Goal: Task Accomplishment & Management: Manage account settings

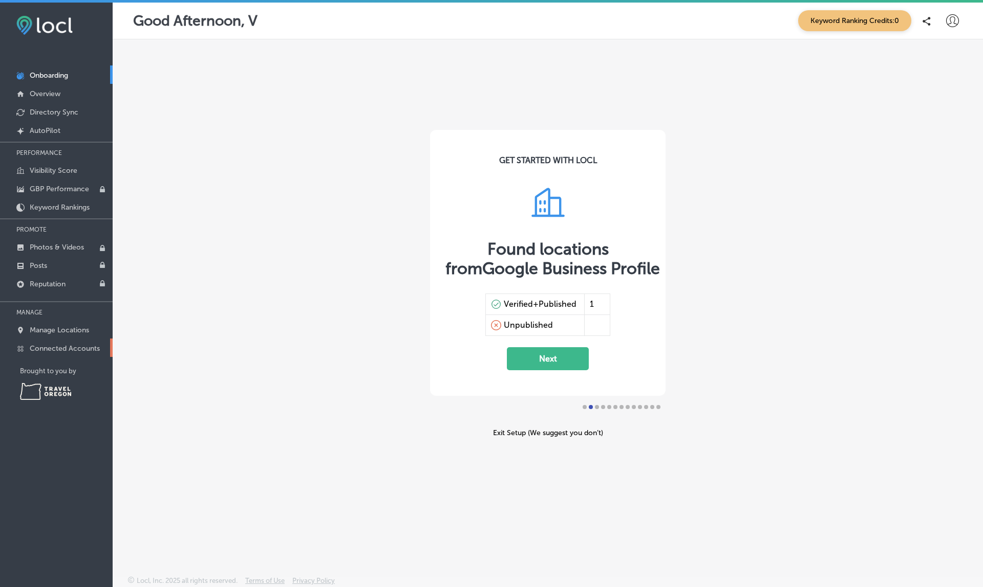
click at [85, 348] on p "Connected Accounts" at bounding box center [65, 348] width 70 height 9
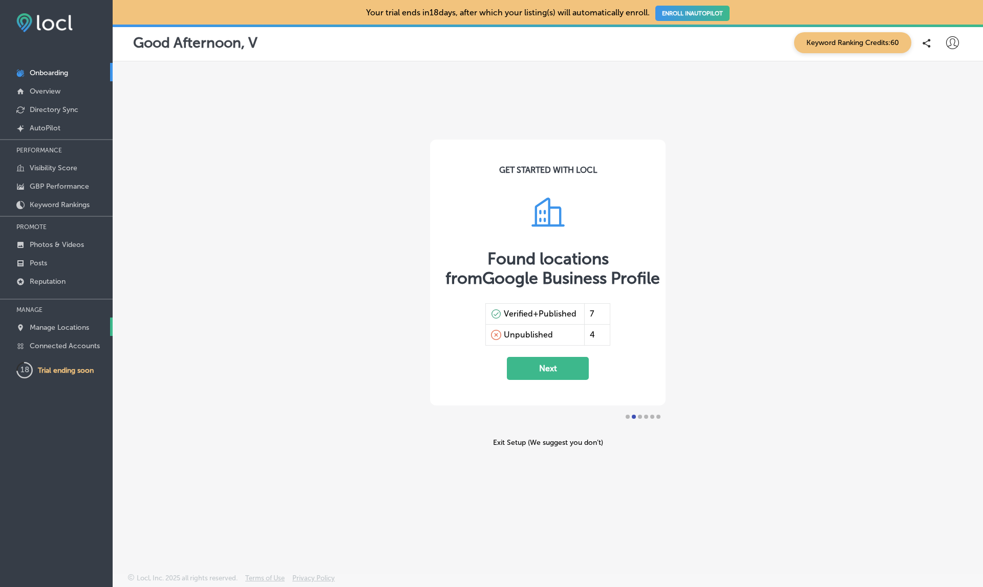
click at [73, 319] on link "Manage Locations" at bounding box center [56, 327] width 113 height 18
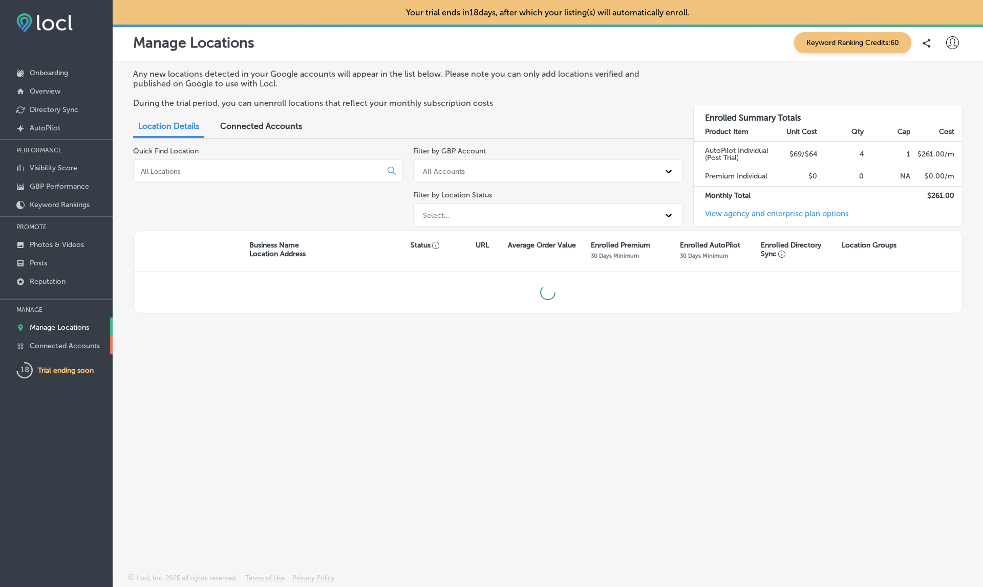
click at [61, 347] on p "Connected Accounts" at bounding box center [65, 346] width 70 height 9
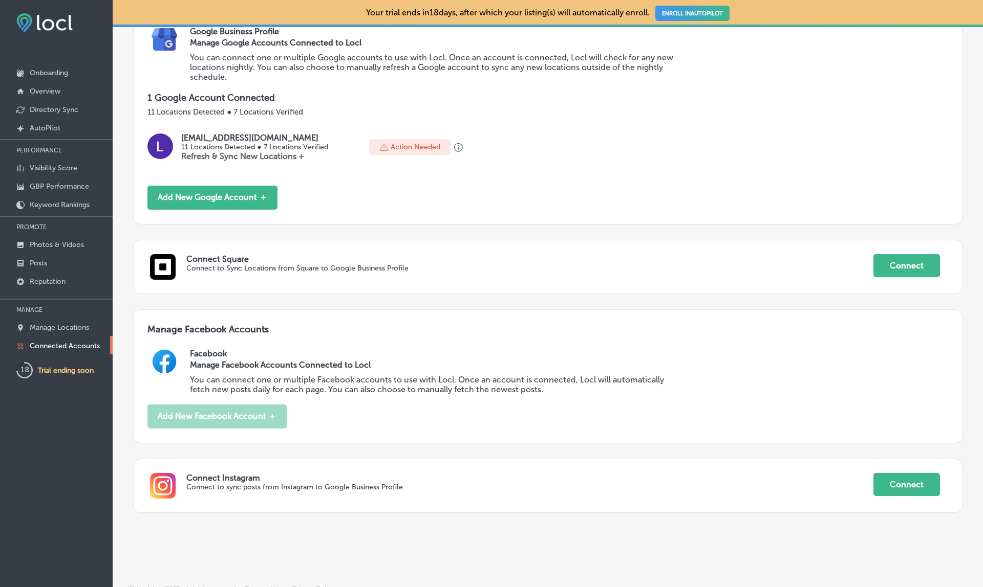
scroll to position [149, 0]
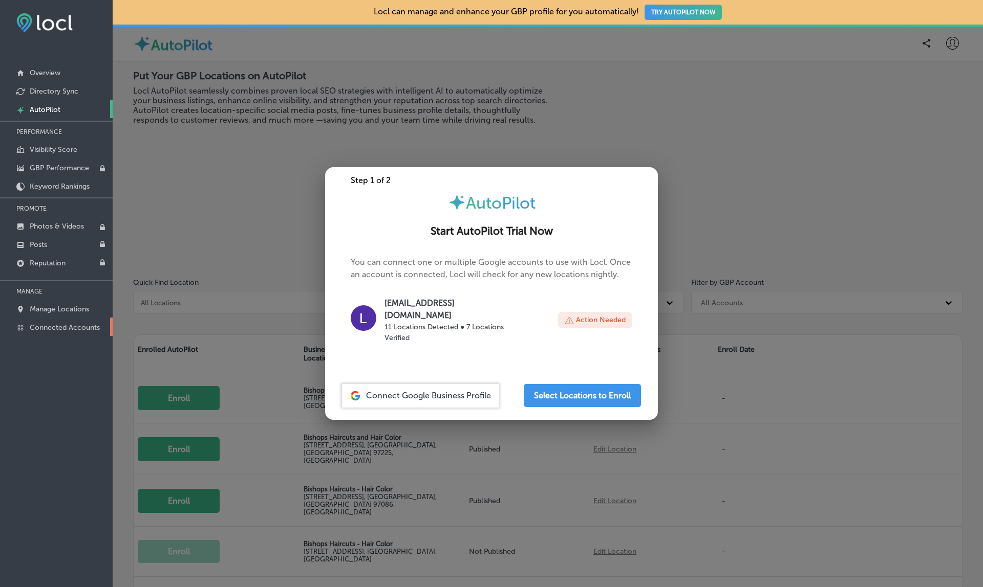
click at [66, 332] on p "Connected Accounts" at bounding box center [65, 327] width 70 height 9
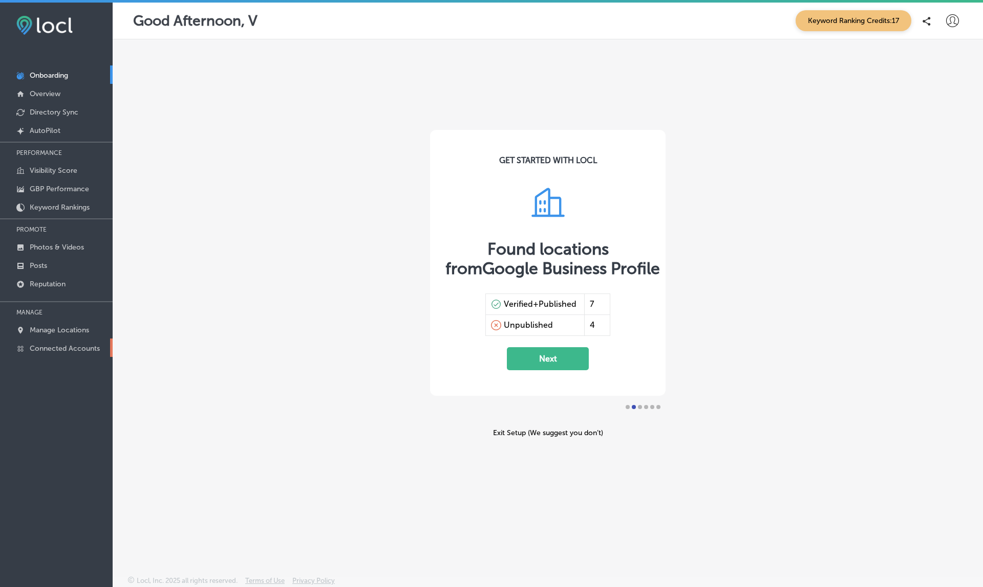
click at [61, 347] on p "Connected Accounts" at bounding box center [65, 348] width 70 height 9
click at [64, 346] on p "Connected Accounts" at bounding box center [65, 348] width 70 height 9
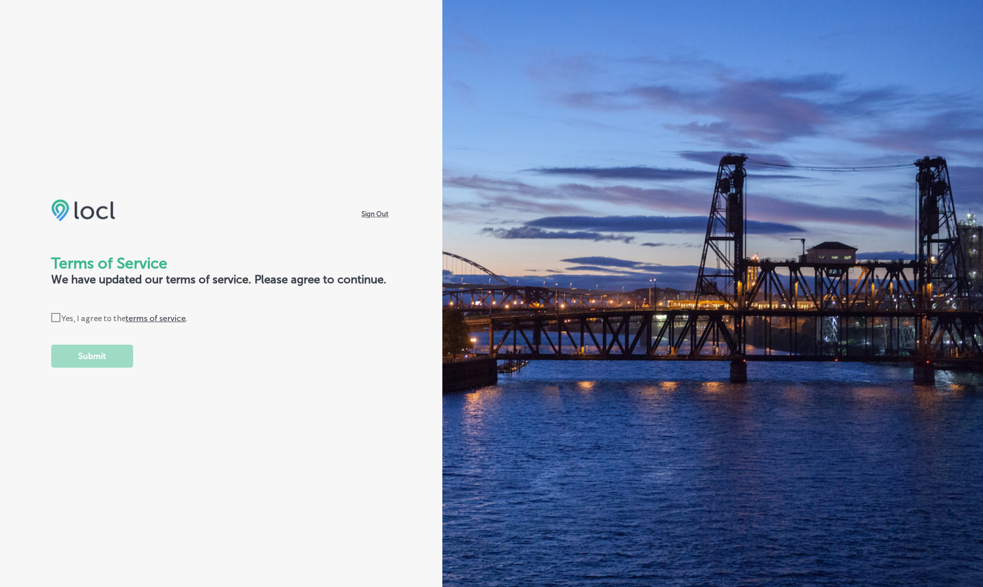
click at [59, 317] on icon "Check Created with Sketch." at bounding box center [55, 317] width 9 height 9
click at [0, 0] on input "Check Created with Sketch. Yes, I agree to the terms of service ." at bounding box center [0, 0] width 0 height 0
click at [78, 342] on form "Terms of Service We have updated our terms of service. Please agree to continue…" at bounding box center [221, 311] width 340 height 114
click at [93, 351] on button "Submit" at bounding box center [92, 356] width 82 height 23
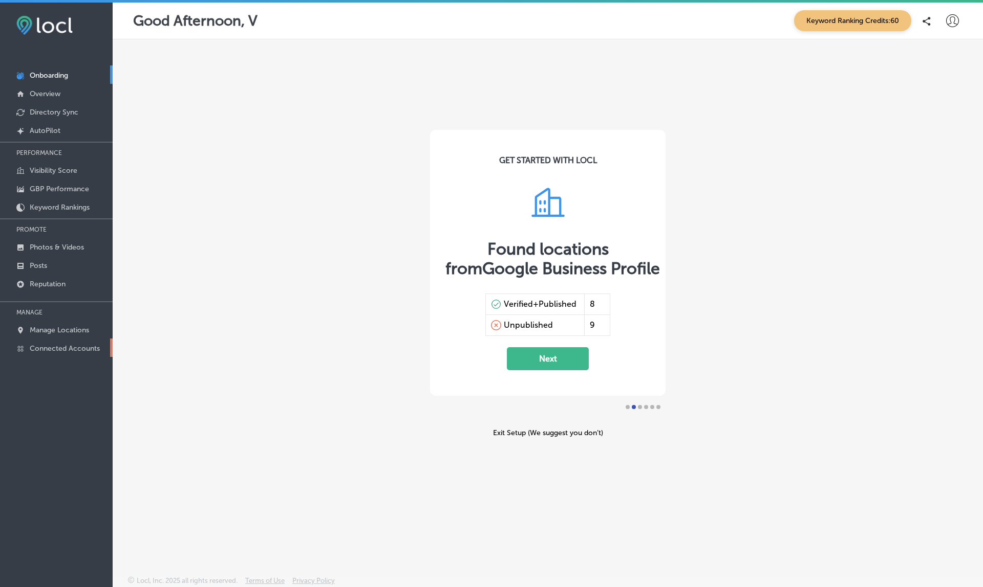
click at [66, 346] on p "Connected Accounts" at bounding box center [65, 348] width 70 height 9
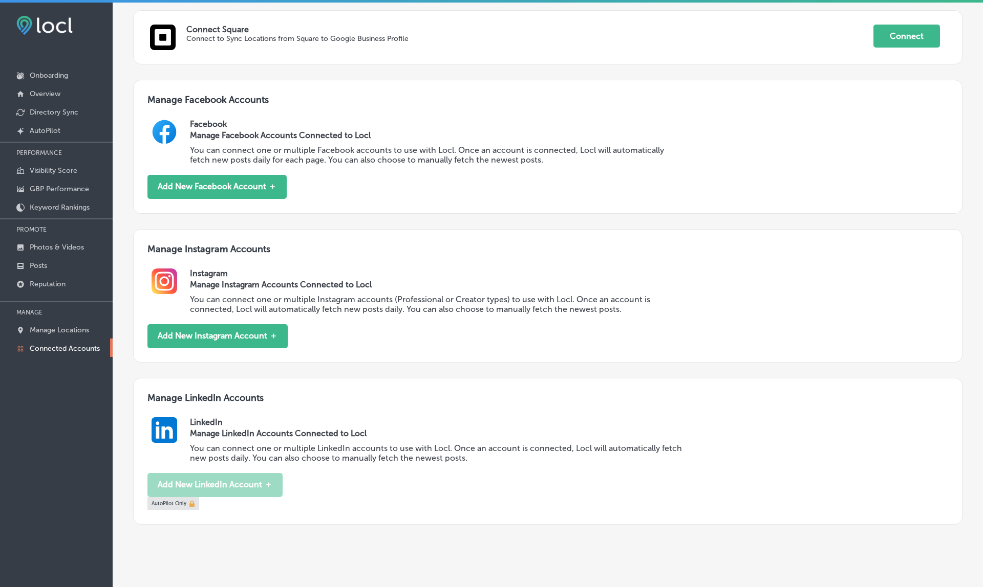
scroll to position [394, 0]
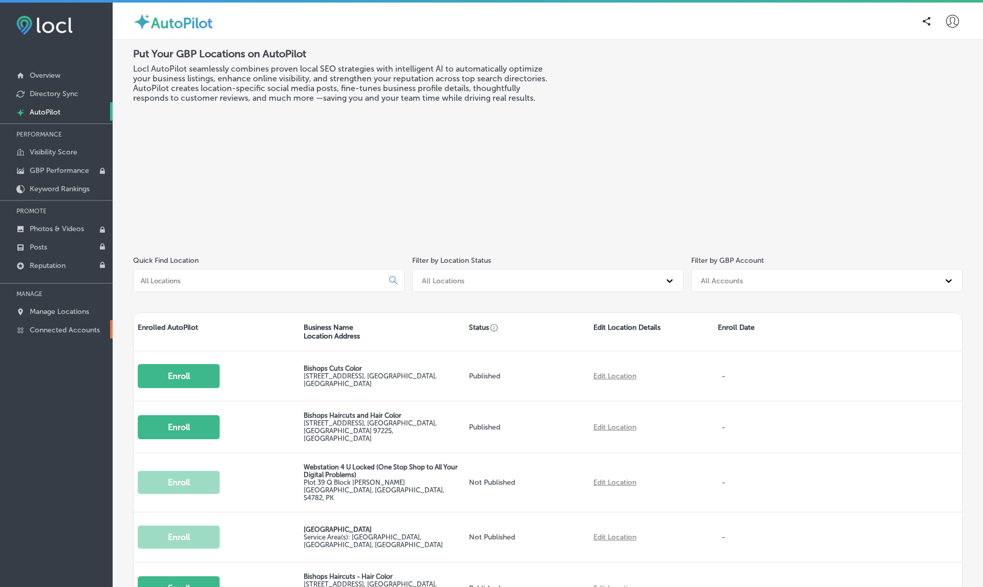
click at [54, 329] on p "Connected Accounts" at bounding box center [65, 330] width 70 height 9
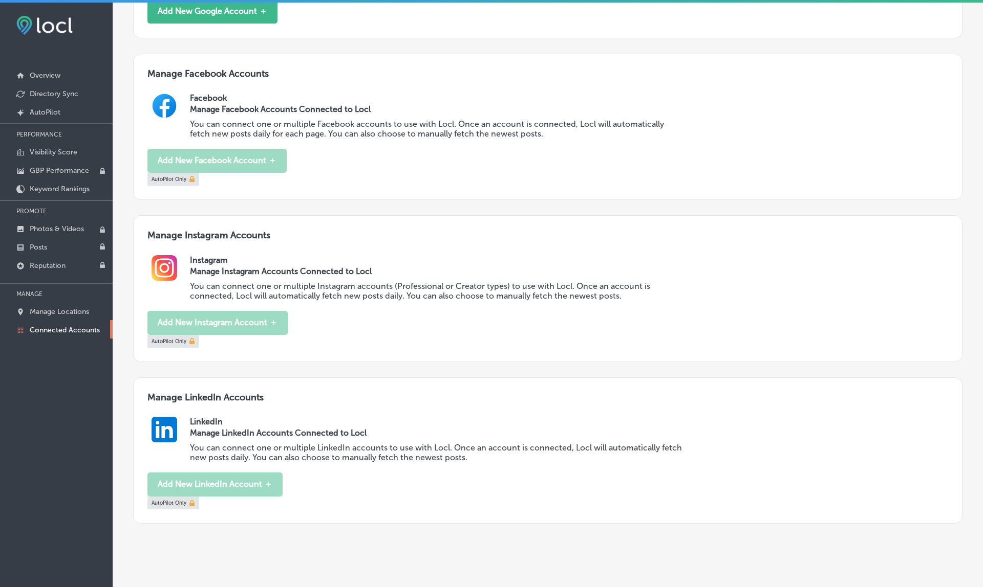
scroll to position [350, 0]
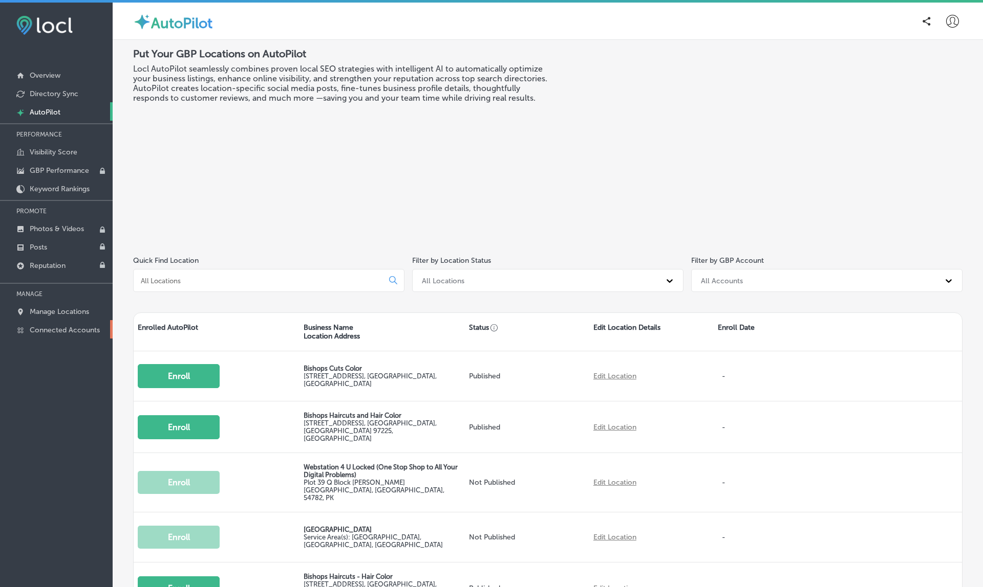
click at [56, 336] on link "Connected Accounts" at bounding box center [56, 329] width 113 height 18
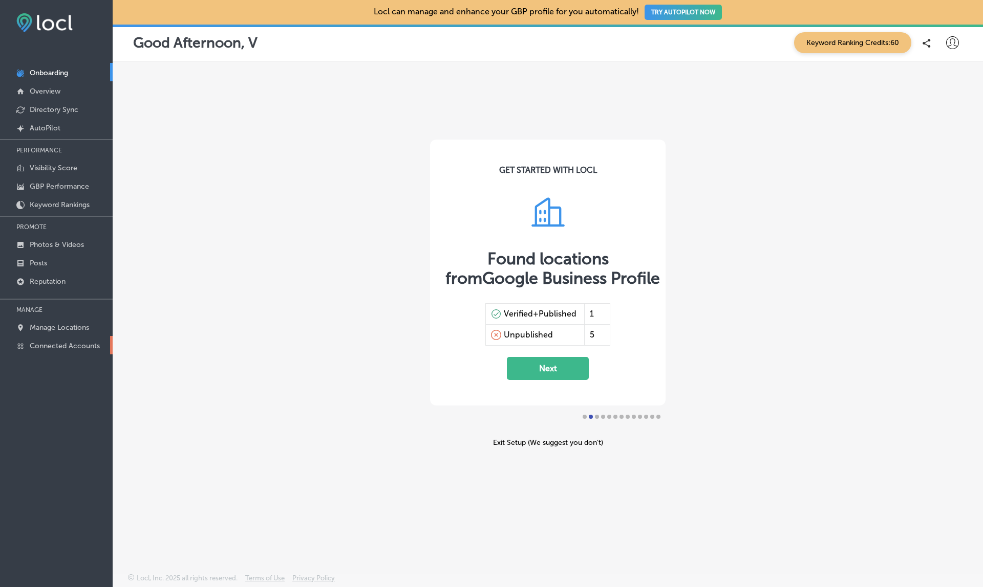
click at [78, 346] on p "Connected Accounts" at bounding box center [65, 346] width 70 height 9
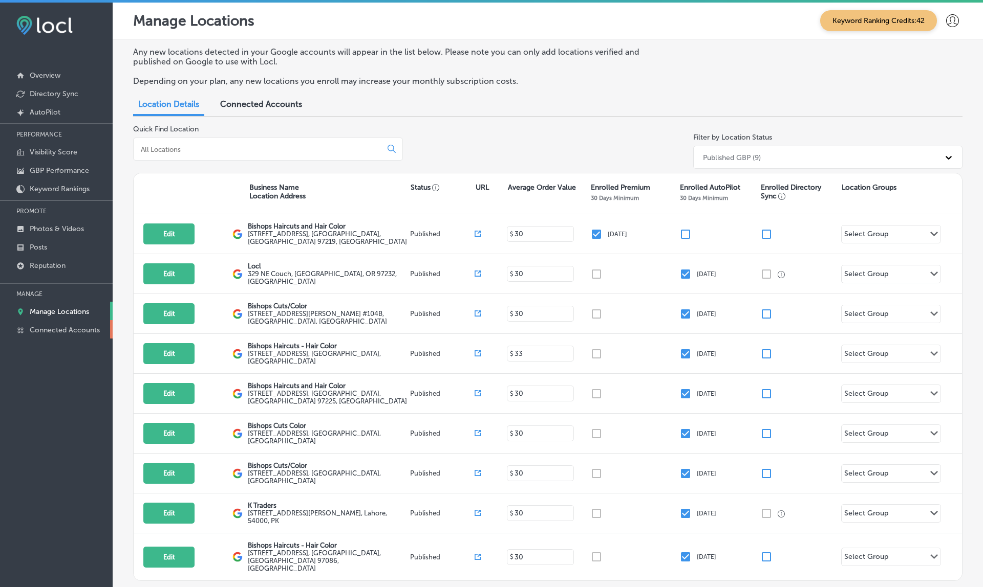
click at [80, 332] on p "Connected Accounts" at bounding box center [65, 330] width 70 height 9
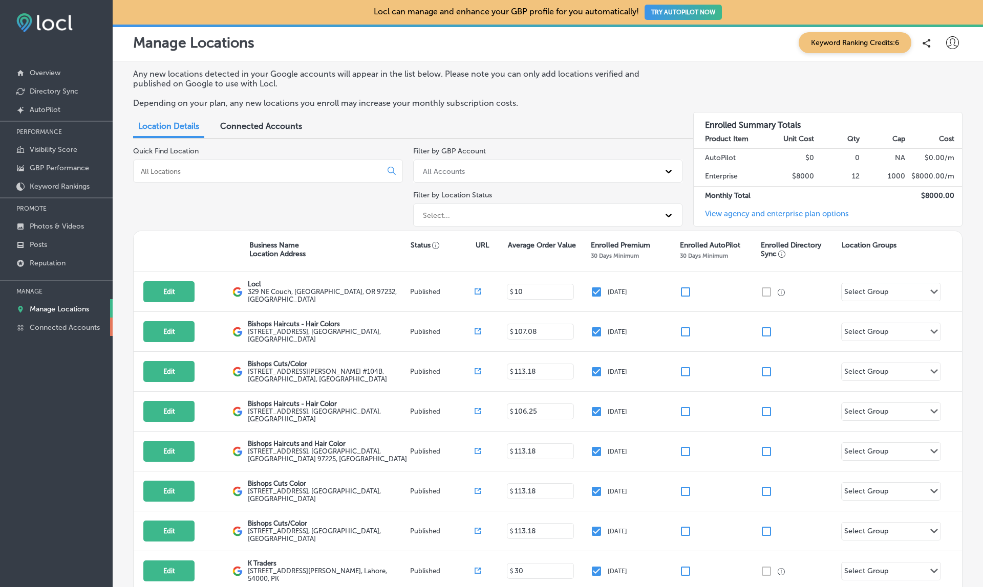
click at [51, 329] on p "Connected Accounts" at bounding box center [65, 327] width 70 height 9
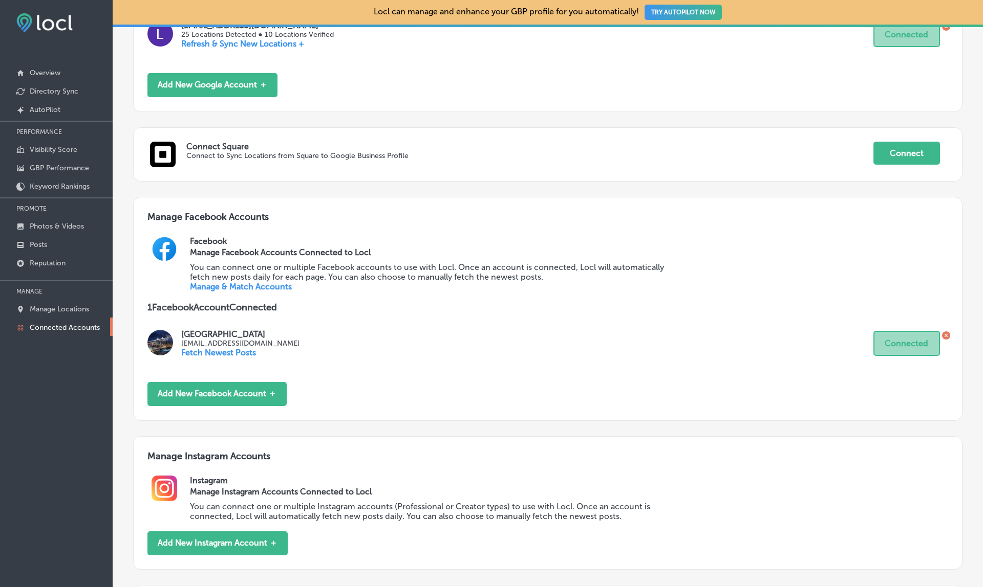
scroll to position [334, 0]
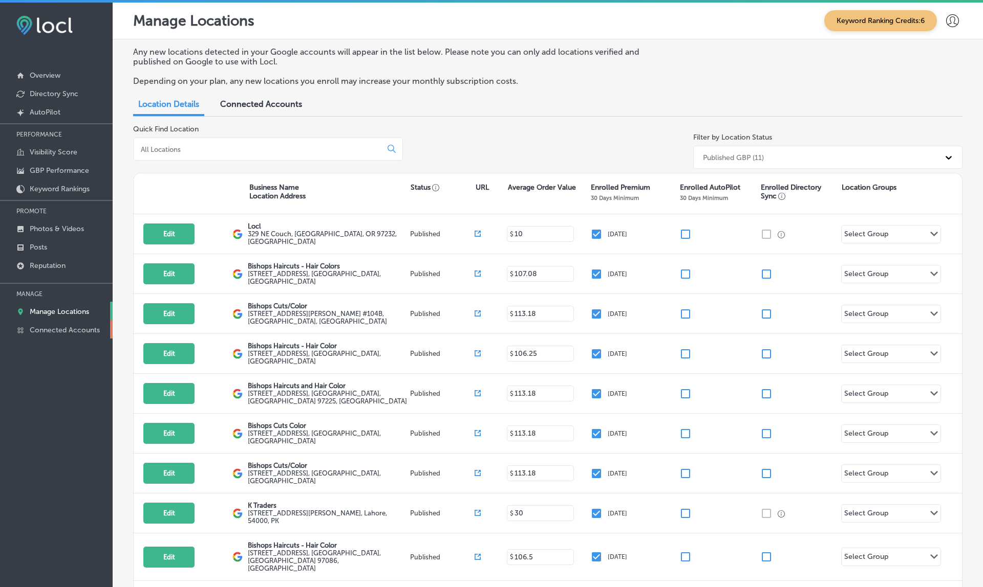
click at [71, 330] on p "Connected Accounts" at bounding box center [65, 330] width 70 height 9
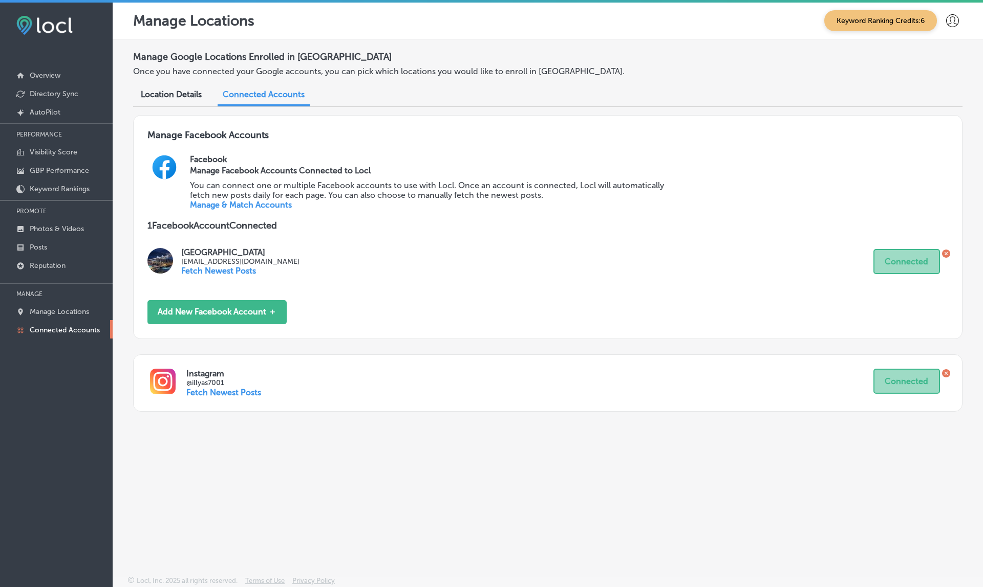
click at [946, 369] on icon at bounding box center [946, 373] width 8 height 8
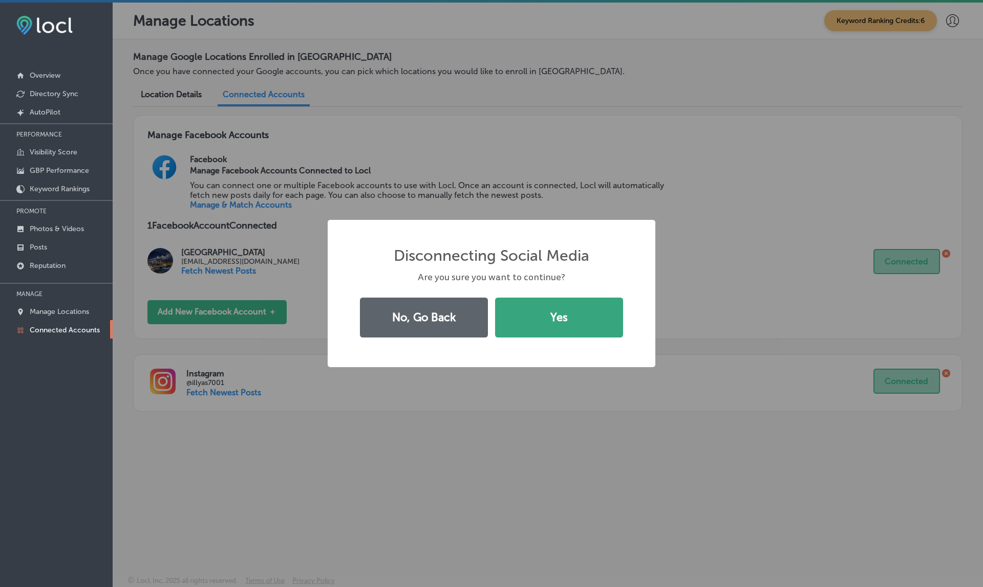
click at [564, 304] on button "Yes" at bounding box center [559, 318] width 128 height 40
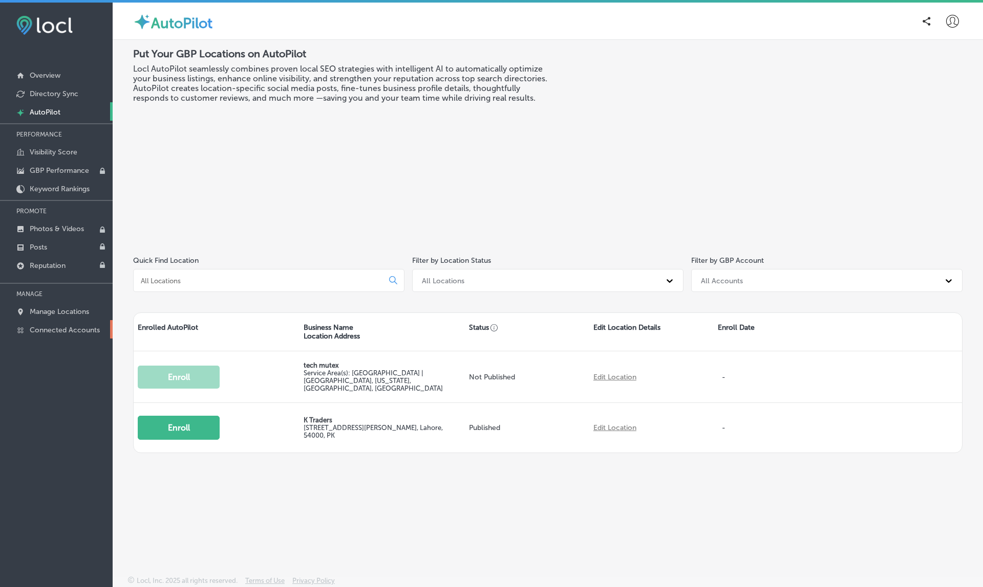
click at [58, 325] on link "Connected Accounts" at bounding box center [56, 329] width 113 height 18
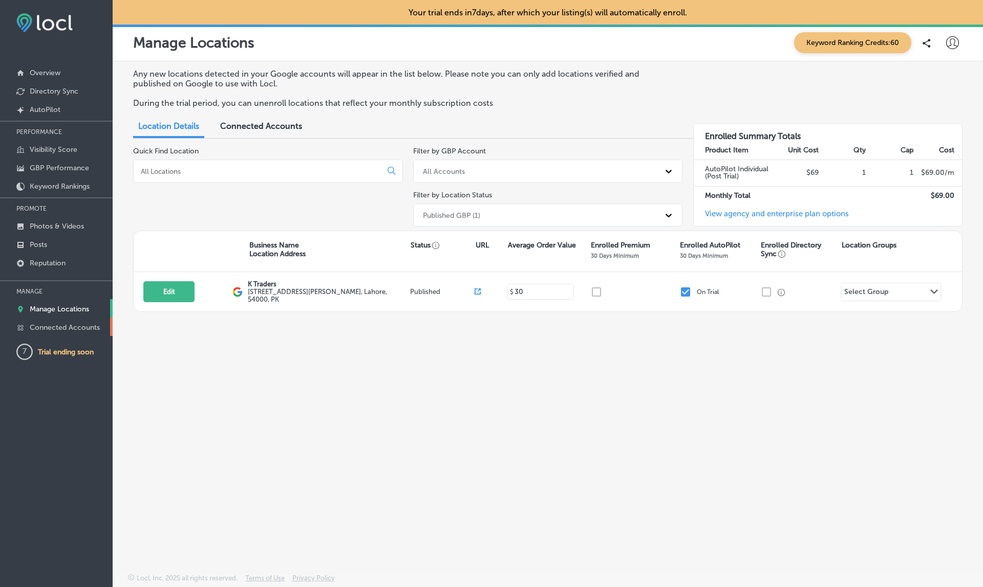
click at [71, 328] on p "Connected Accounts" at bounding box center [65, 327] width 70 height 9
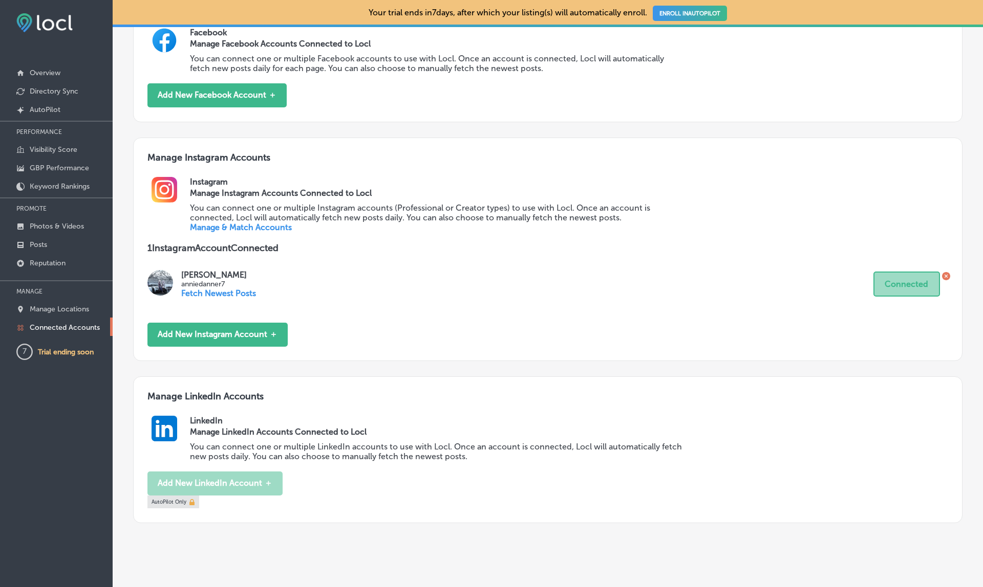
scroll to position [471, 0]
click at [258, 223] on link "Manage & Match Accounts" at bounding box center [241, 228] width 102 height 10
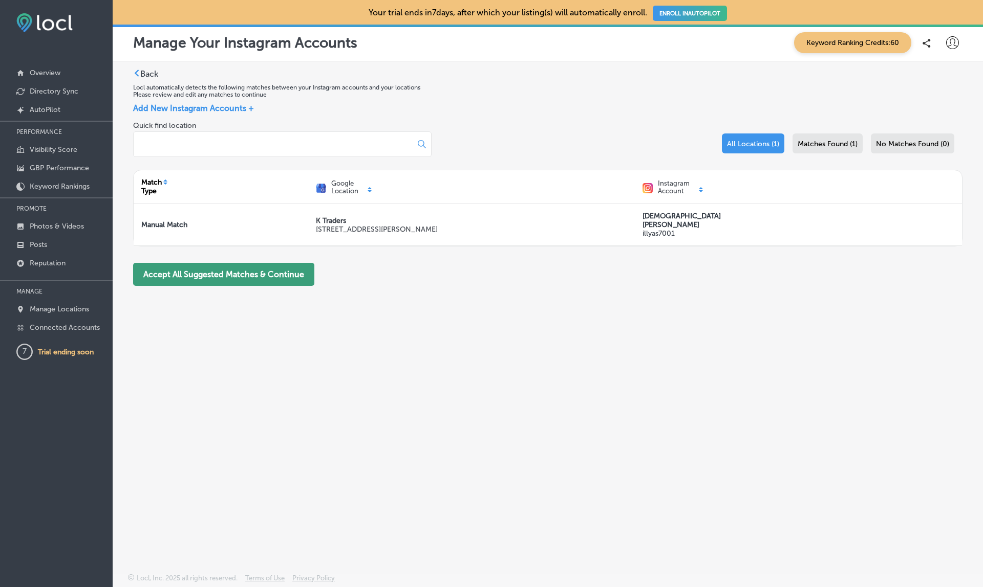
click at [274, 267] on button "Accept All Suggested Matches & Continue" at bounding box center [223, 274] width 181 height 23
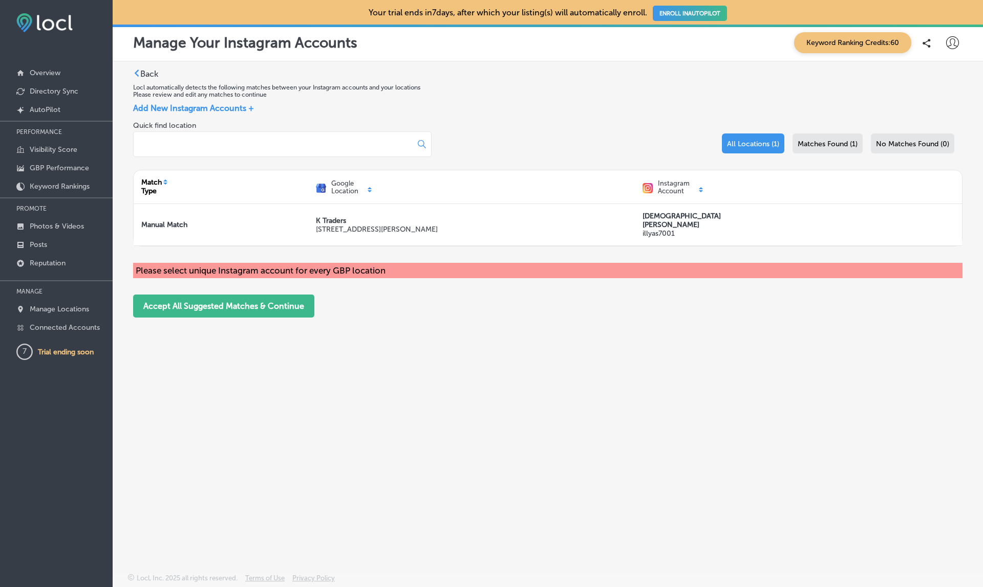
click at [839, 139] on div "Matches Found (1)" at bounding box center [827, 144] width 70 height 20
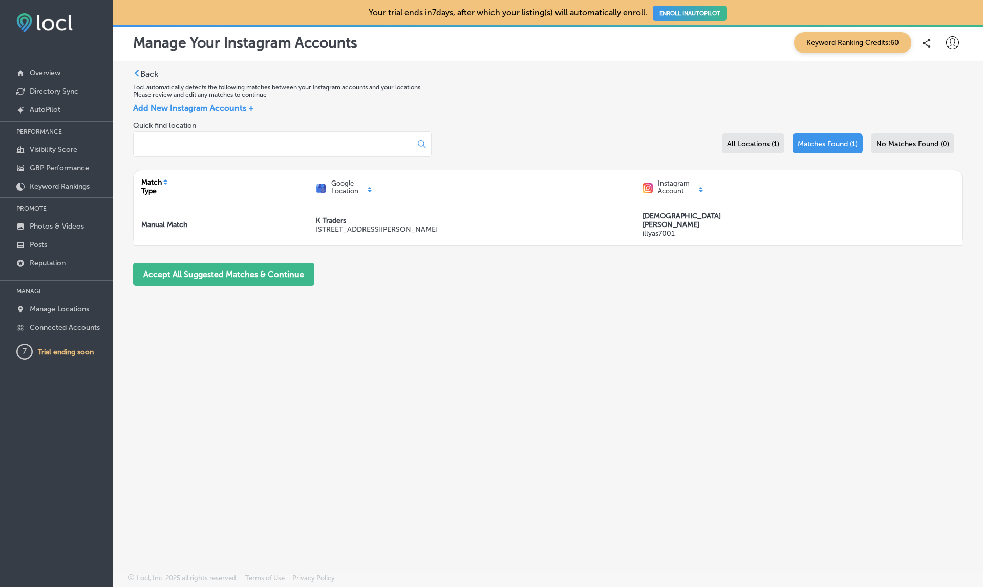
click at [748, 145] on span "All Locations (1)" at bounding box center [753, 144] width 52 height 9
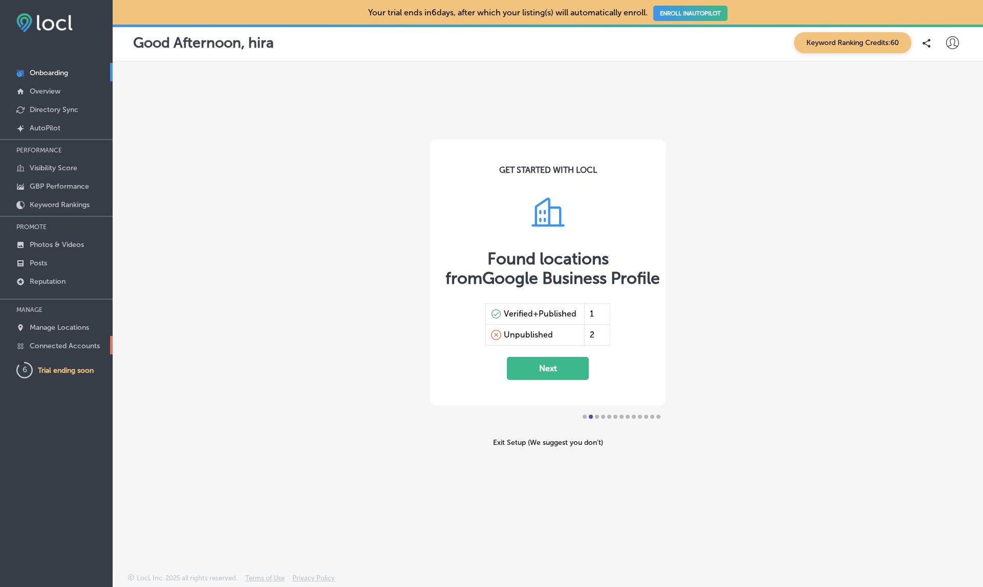
click at [69, 347] on p "Connected Accounts" at bounding box center [65, 346] width 70 height 9
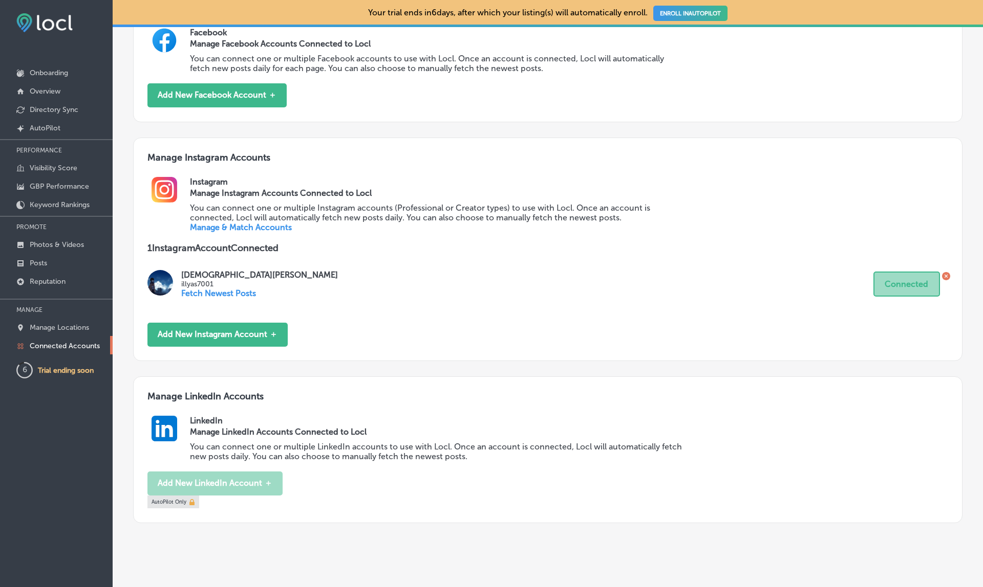
scroll to position [471, 0]
click at [248, 223] on link "Manage & Match Accounts" at bounding box center [241, 228] width 102 height 10
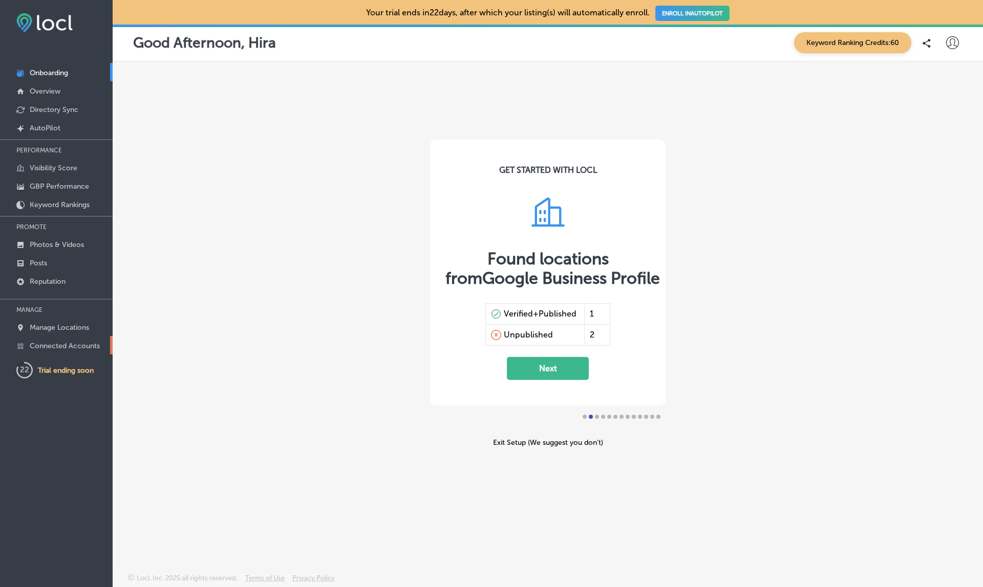
click at [72, 347] on p "Connected Accounts" at bounding box center [65, 346] width 70 height 9
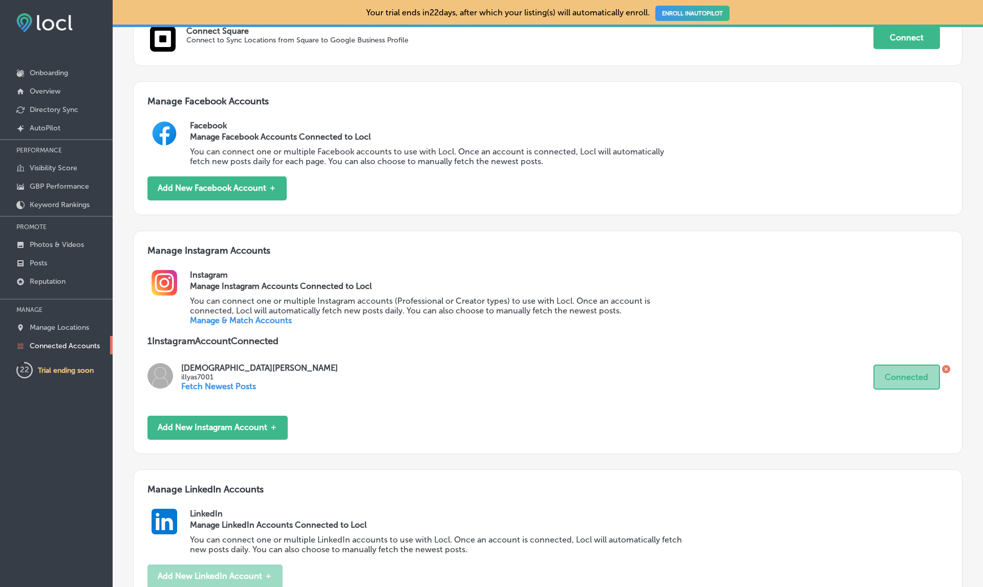
scroll to position [379, 0]
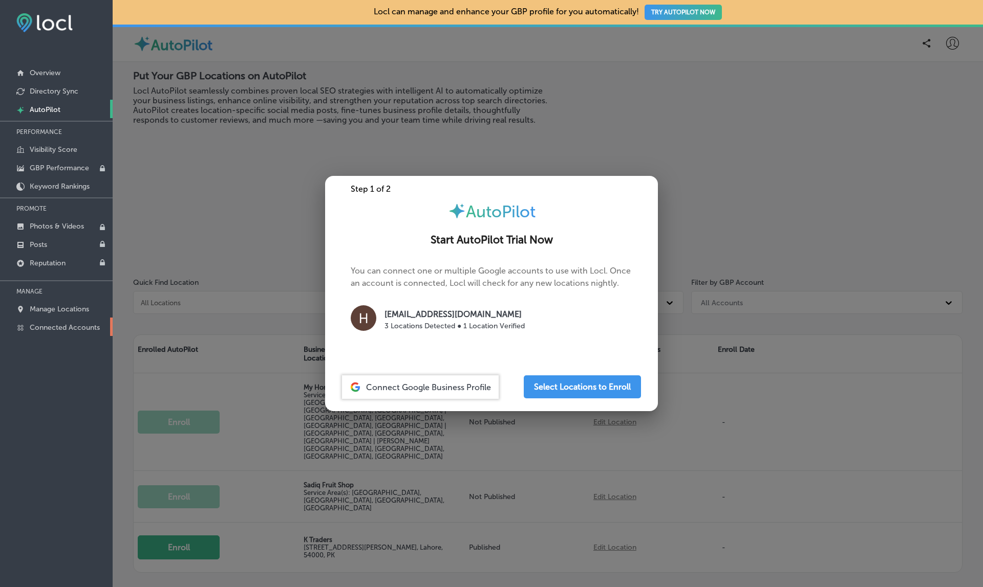
click at [81, 328] on p "Connected Accounts" at bounding box center [65, 327] width 70 height 9
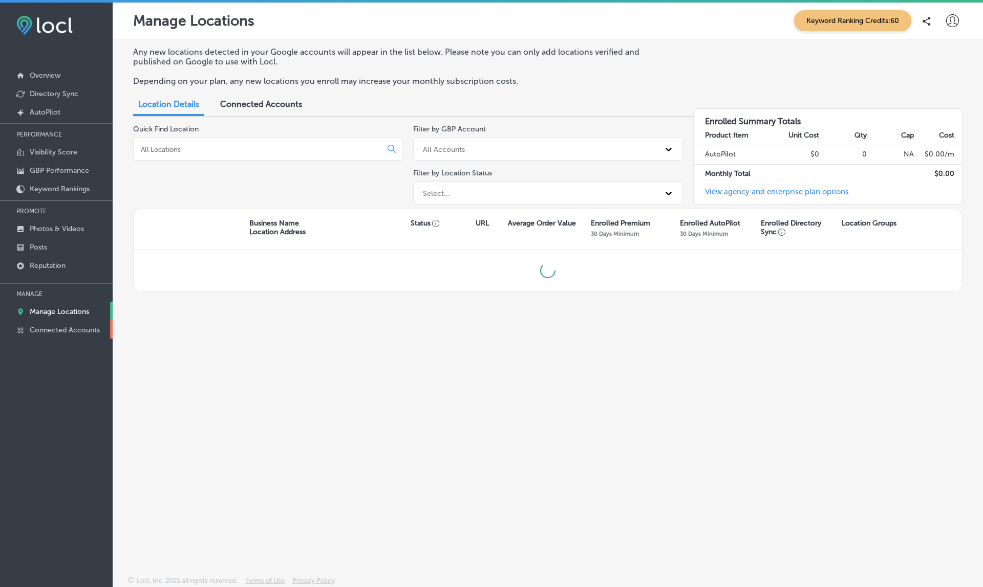
click at [53, 336] on link "Connected Accounts" at bounding box center [56, 329] width 113 height 18
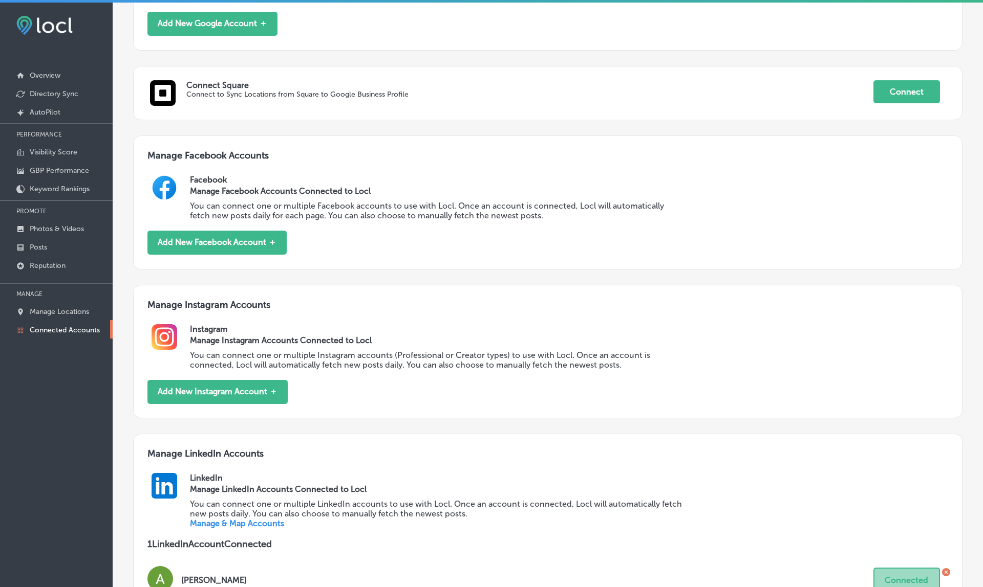
scroll to position [342, 0]
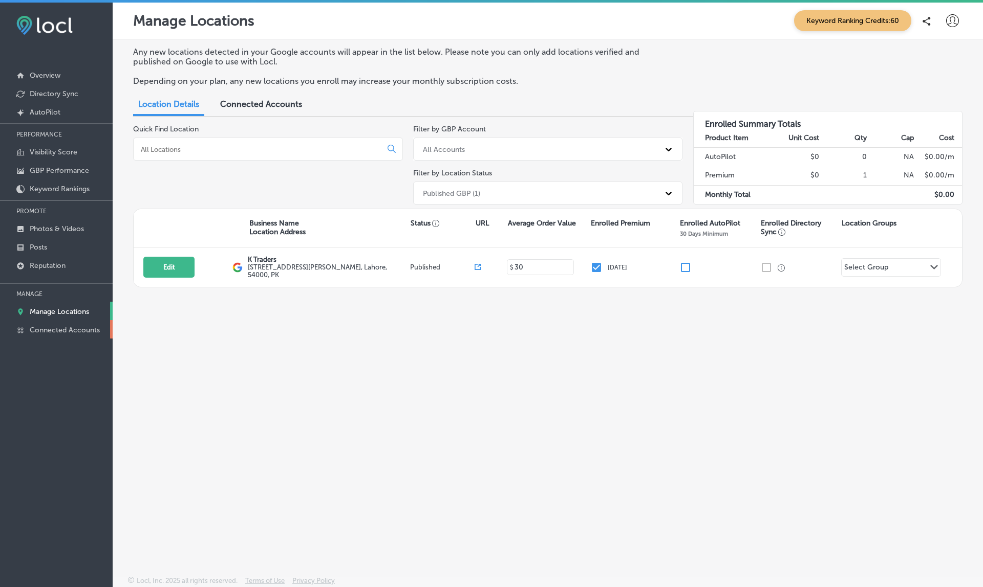
click at [77, 329] on p "Connected Accounts" at bounding box center [65, 330] width 70 height 9
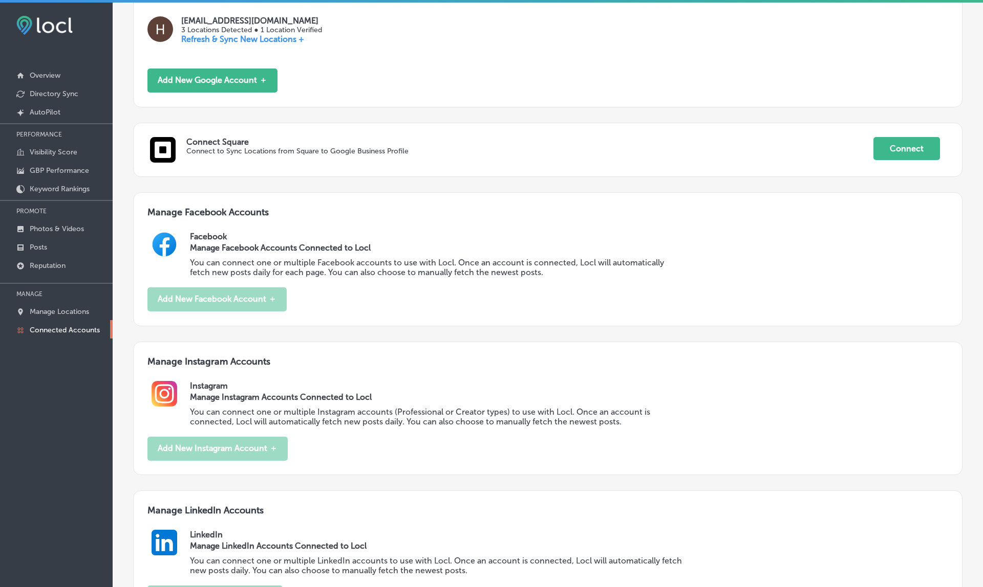
scroll to position [301, 0]
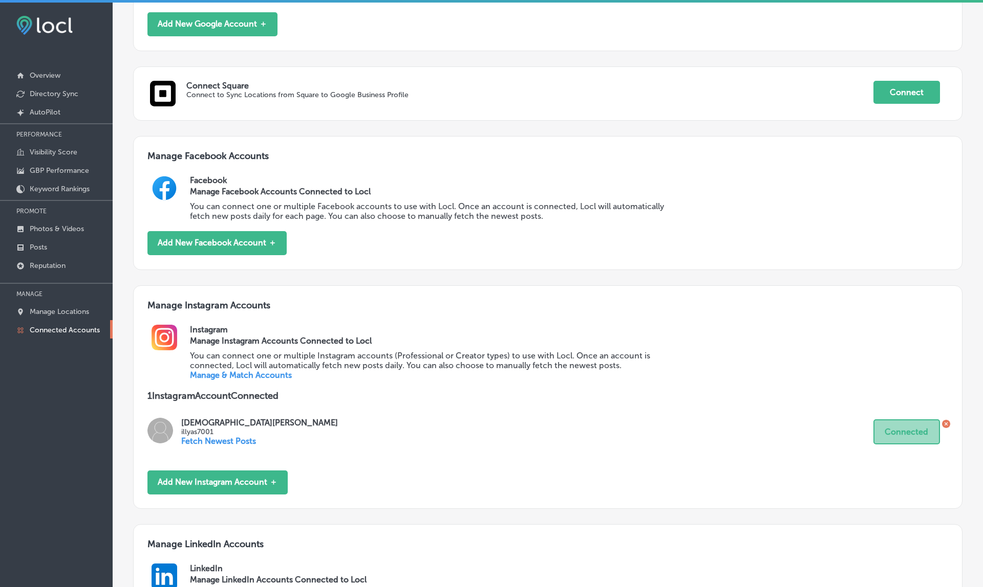
click at [236, 370] on link "Manage & Match Accounts" at bounding box center [241, 375] width 102 height 10
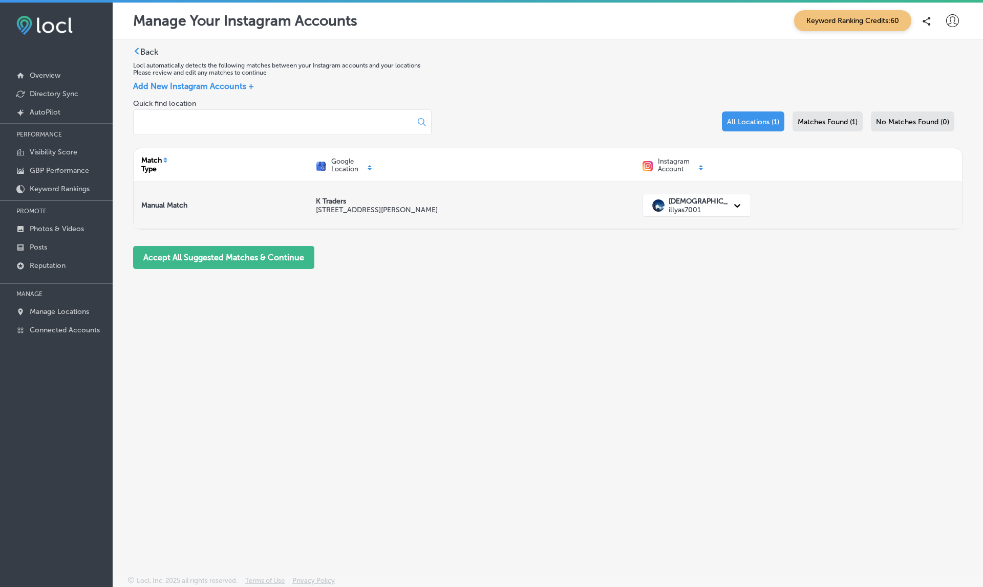
click at [700, 205] on strong "[DEMOGRAPHIC_DATA][PERSON_NAME]" at bounding box center [735, 201] width 135 height 9
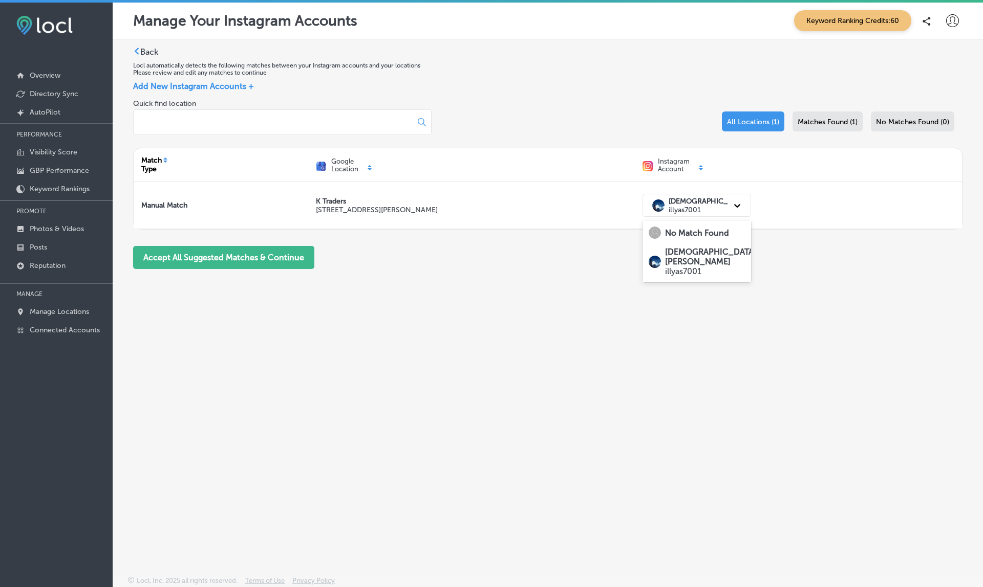
click at [686, 234] on strong "No Match Found" at bounding box center [697, 233] width 64 height 10
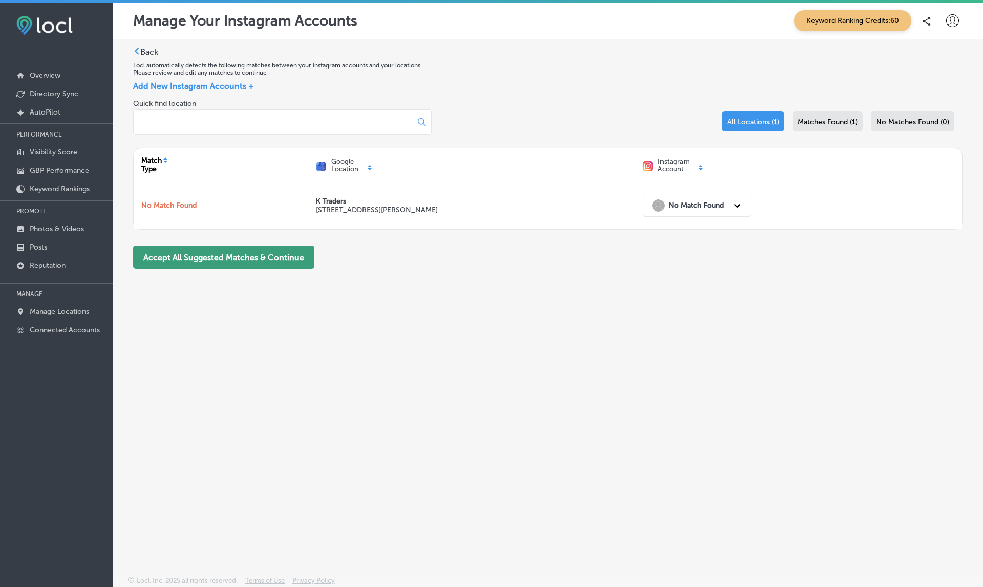
click at [224, 255] on button "Accept All Suggested Matches & Continue" at bounding box center [223, 257] width 181 height 23
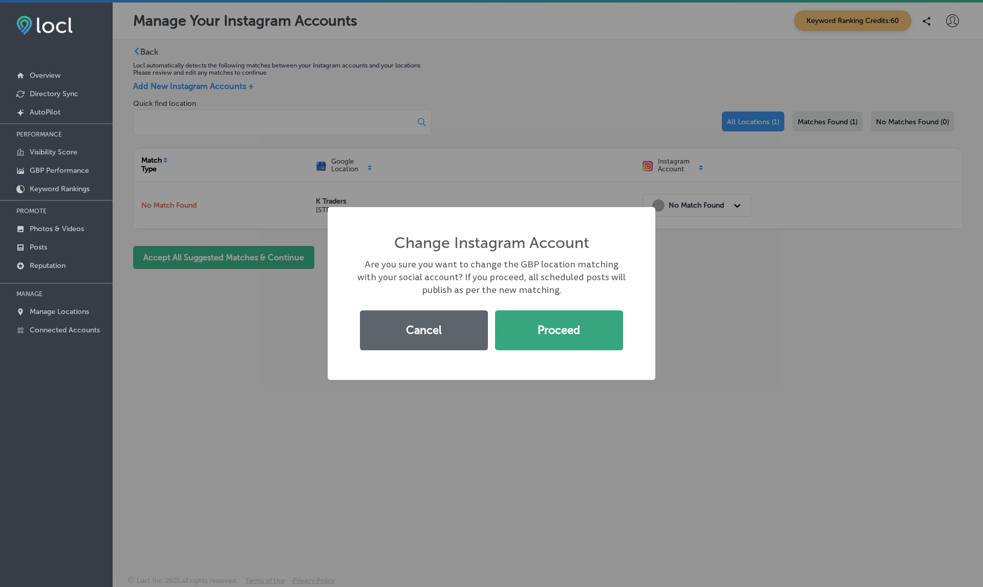
click at [558, 313] on button "Proceed" at bounding box center [559, 331] width 128 height 40
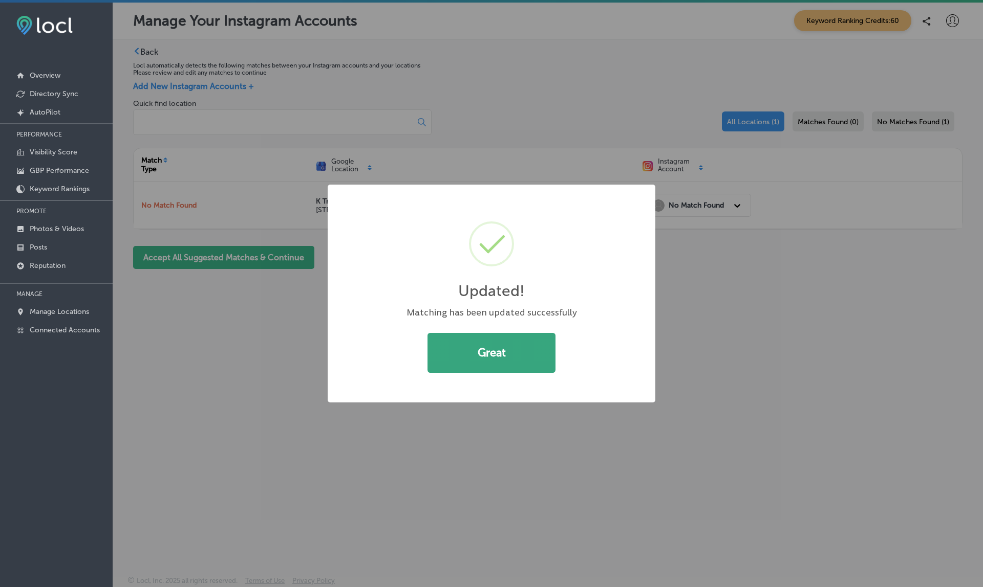
click at [500, 340] on button "Great" at bounding box center [491, 353] width 128 height 40
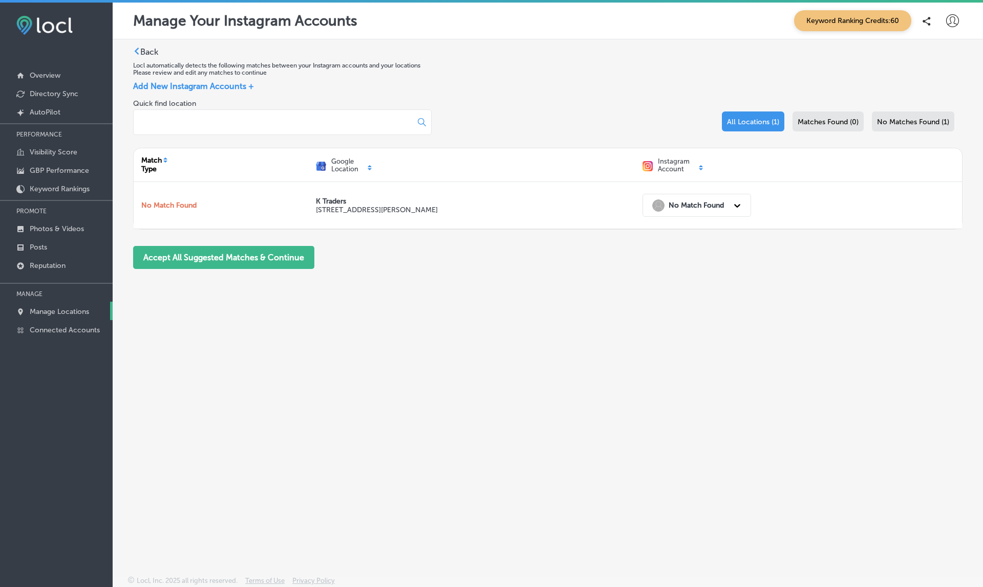
click at [58, 311] on p "Manage Locations" at bounding box center [59, 312] width 59 height 9
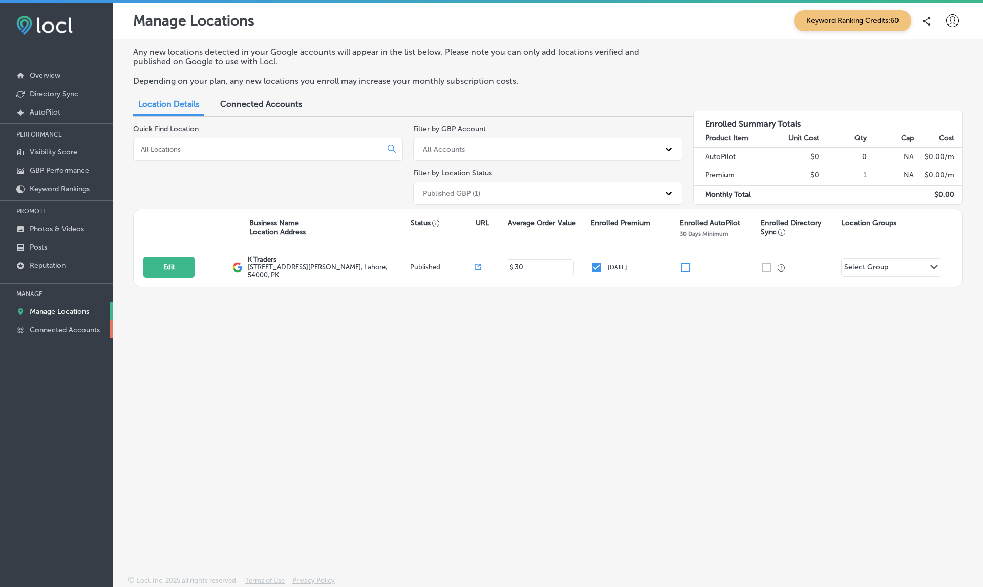
click at [68, 333] on p "Connected Accounts" at bounding box center [65, 330] width 70 height 9
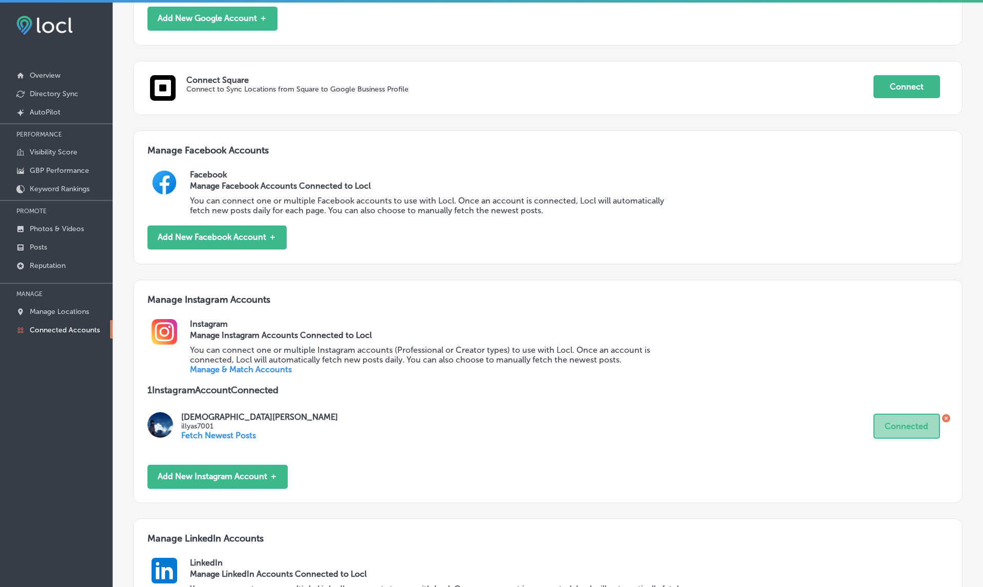
scroll to position [319, 0]
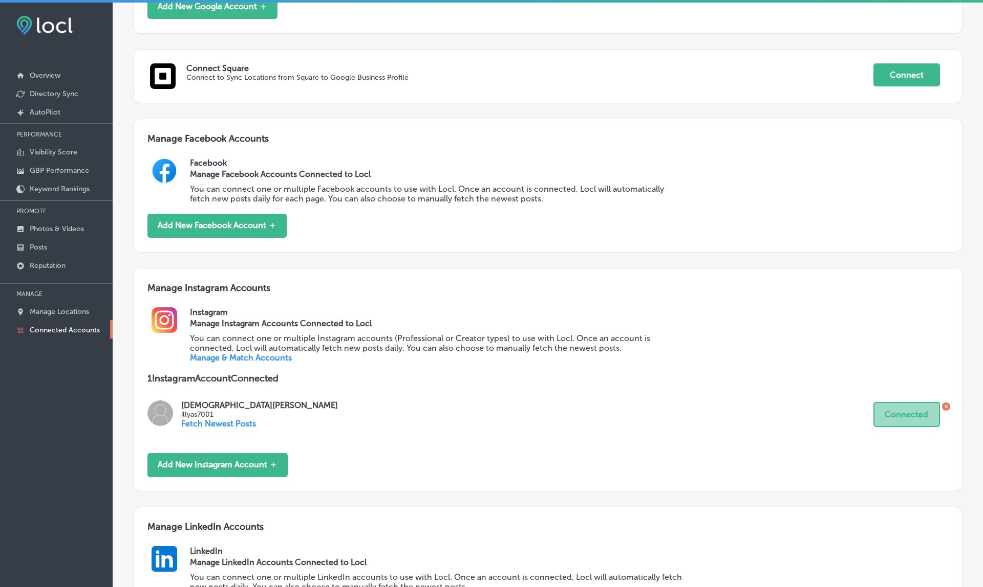
click at [946, 403] on icon at bounding box center [946, 407] width 8 height 8
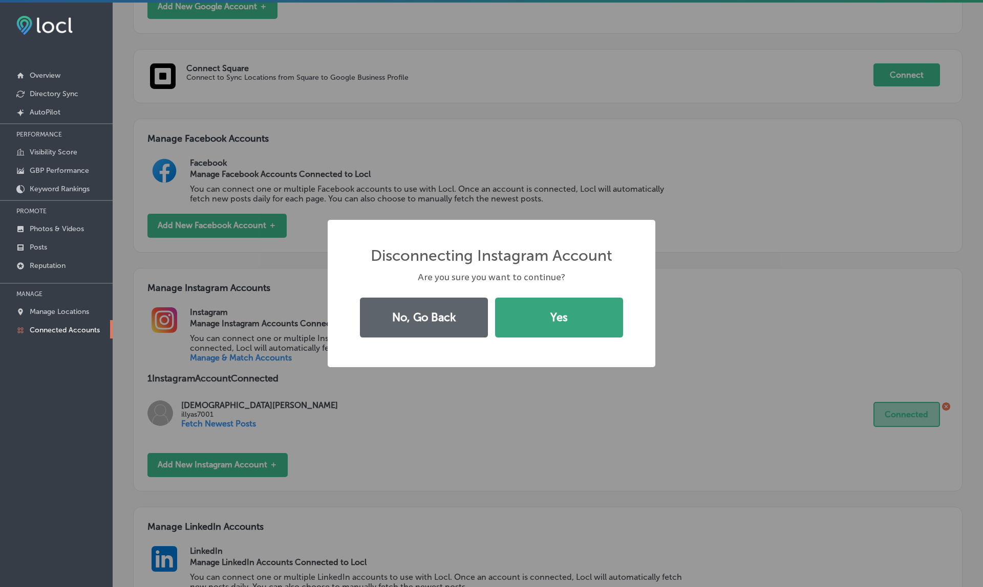
click at [575, 317] on button "Yes" at bounding box center [559, 318] width 128 height 40
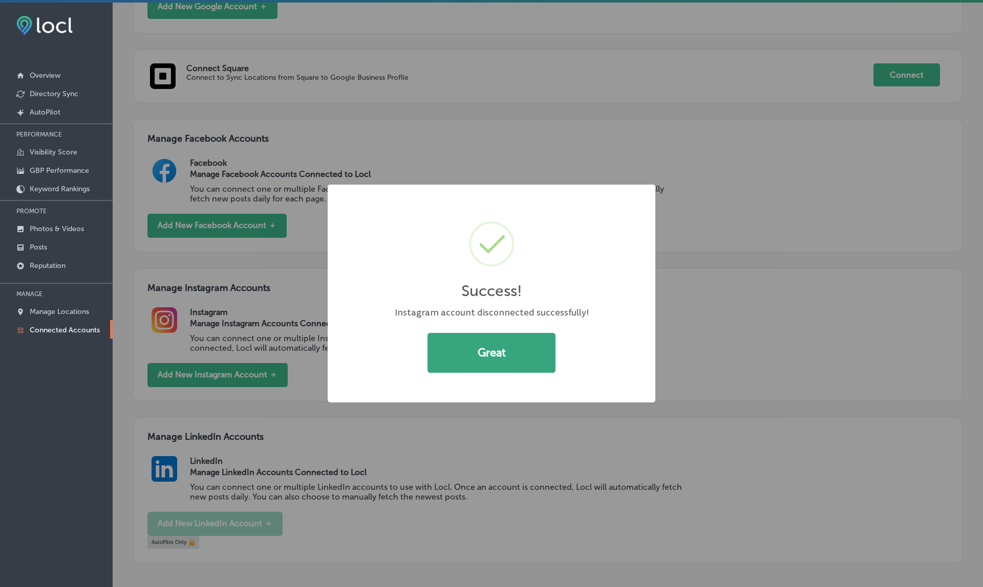
click at [486, 353] on button "Great" at bounding box center [491, 353] width 128 height 40
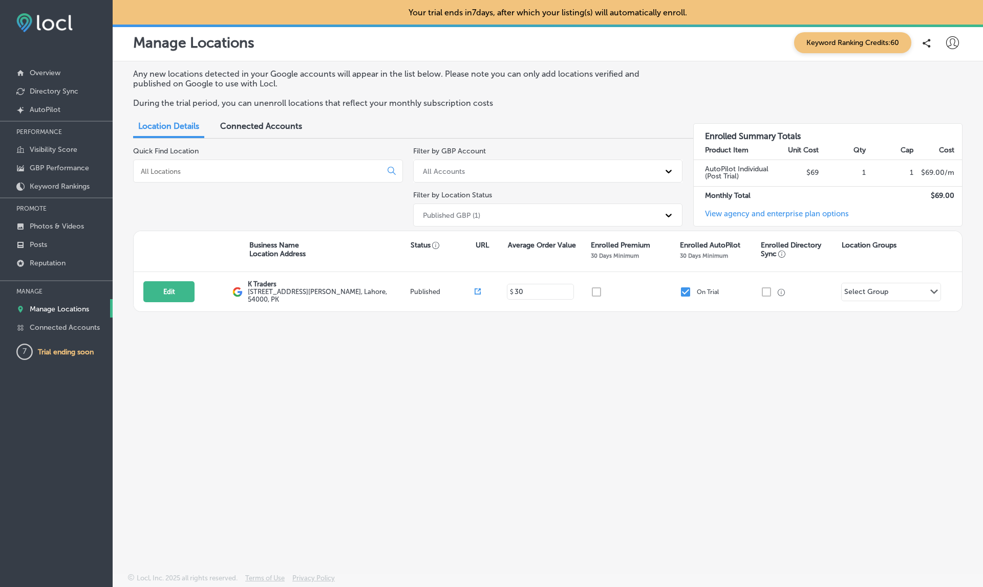
click at [256, 121] on span "Connected Accounts" at bounding box center [261, 126] width 82 height 10
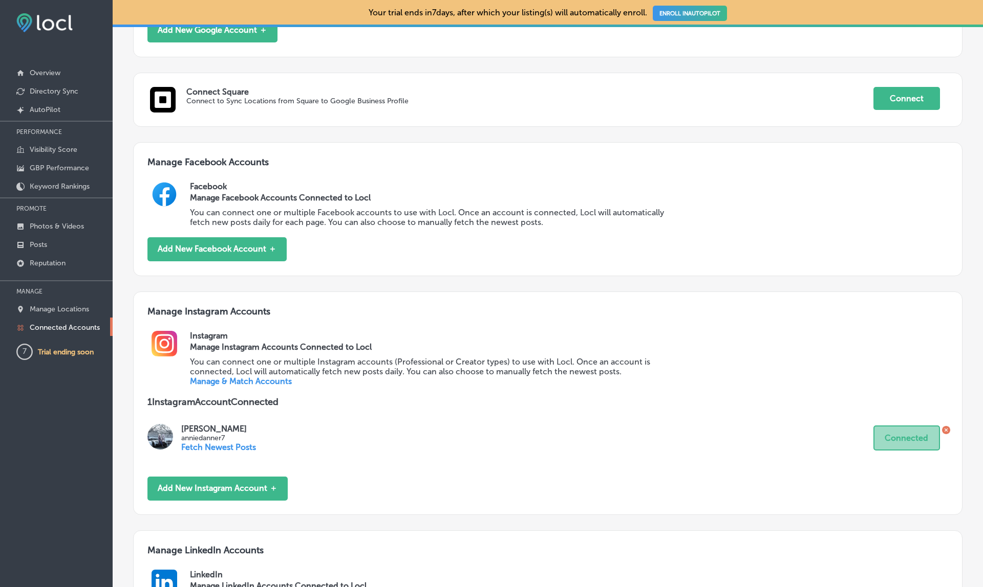
scroll to position [367, 0]
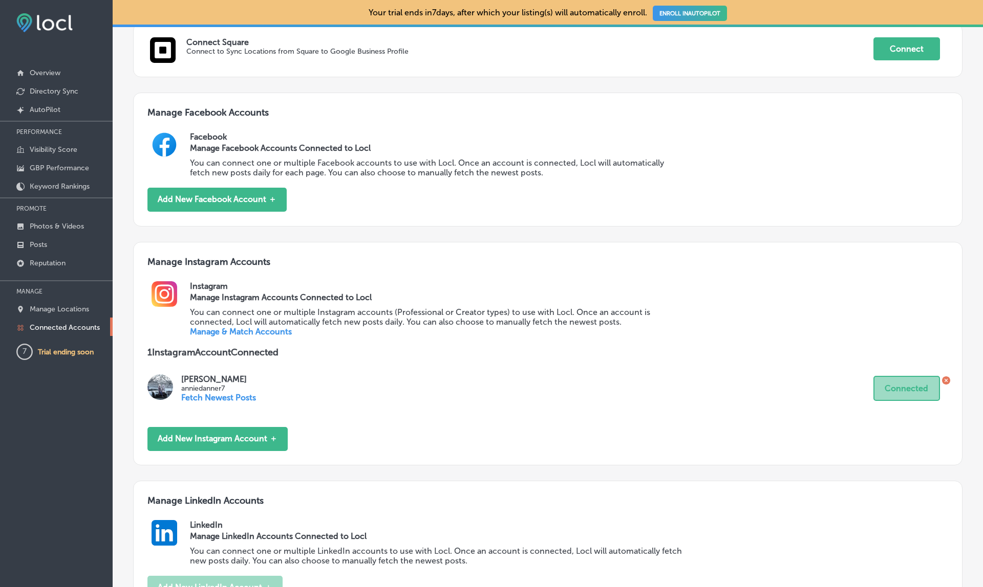
click at [244, 327] on link "Manage & Match Accounts" at bounding box center [241, 332] width 102 height 10
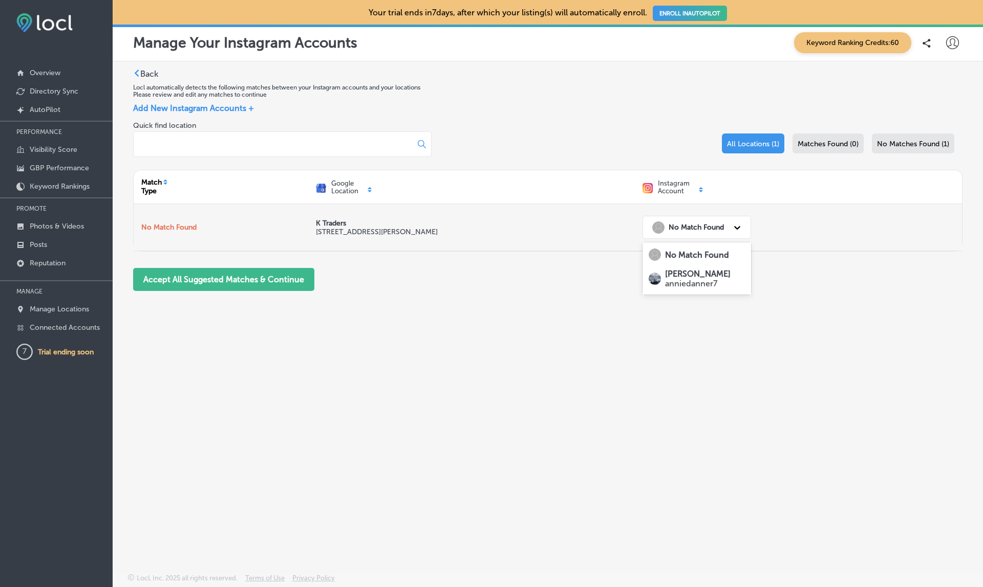
click at [704, 227] on strong "No Match Found" at bounding box center [695, 227] width 55 height 9
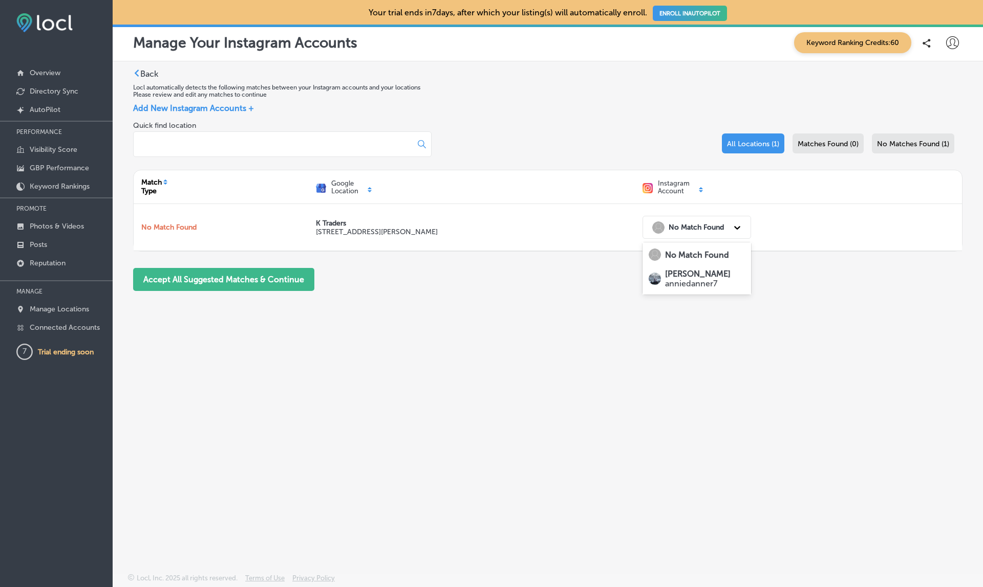
click at [684, 274] on strong "Annie Danner" at bounding box center [698, 274] width 66 height 10
click at [299, 288] on button "Accept All Suggested Matches & Continue" at bounding box center [223, 279] width 181 height 23
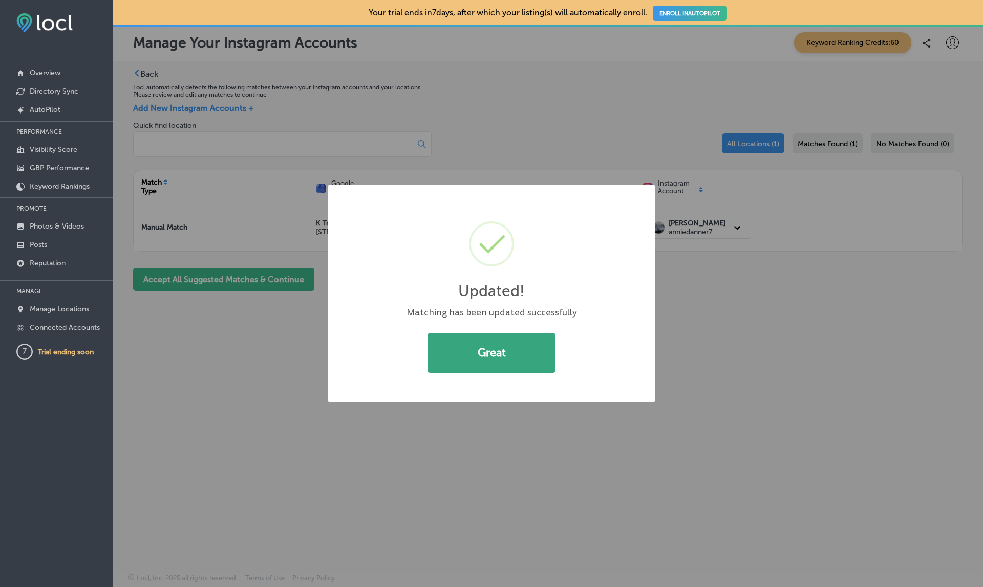
click at [500, 355] on button "Great" at bounding box center [491, 353] width 128 height 40
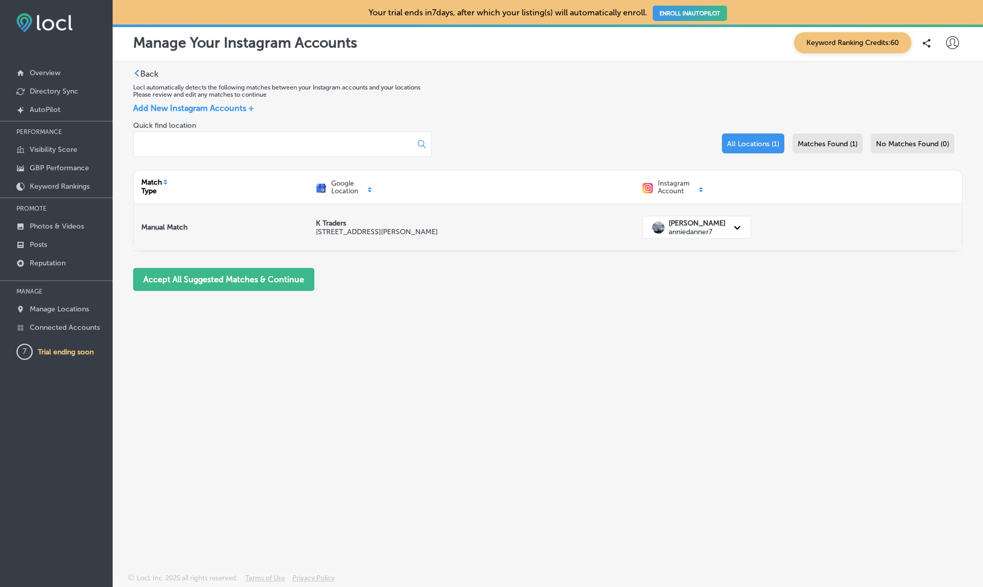
click at [673, 229] on p "anniedanner7" at bounding box center [696, 232] width 57 height 9
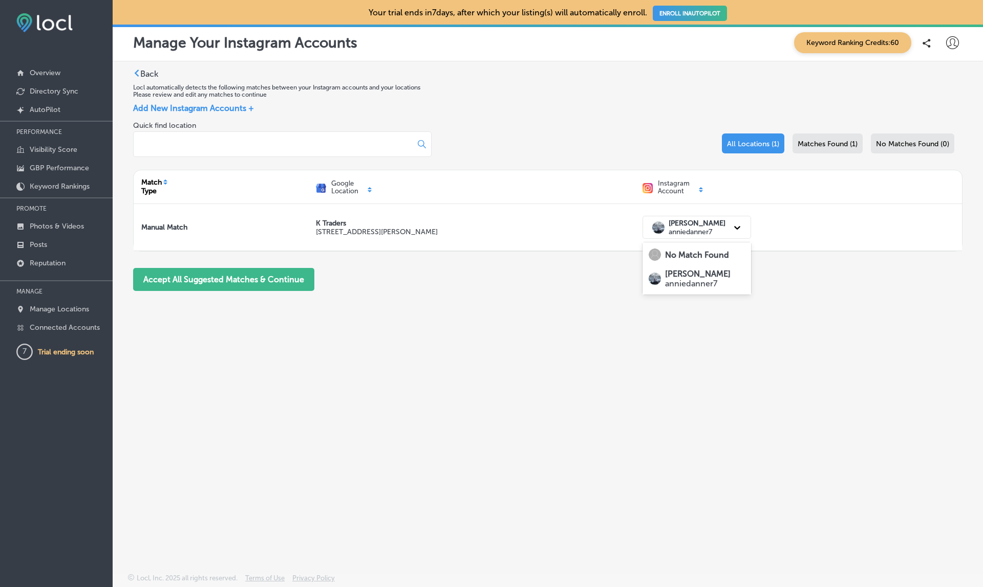
click at [671, 263] on div "No Match Found" at bounding box center [696, 255] width 108 height 20
click at [236, 278] on button "Accept All Suggested Matches & Continue" at bounding box center [223, 279] width 181 height 23
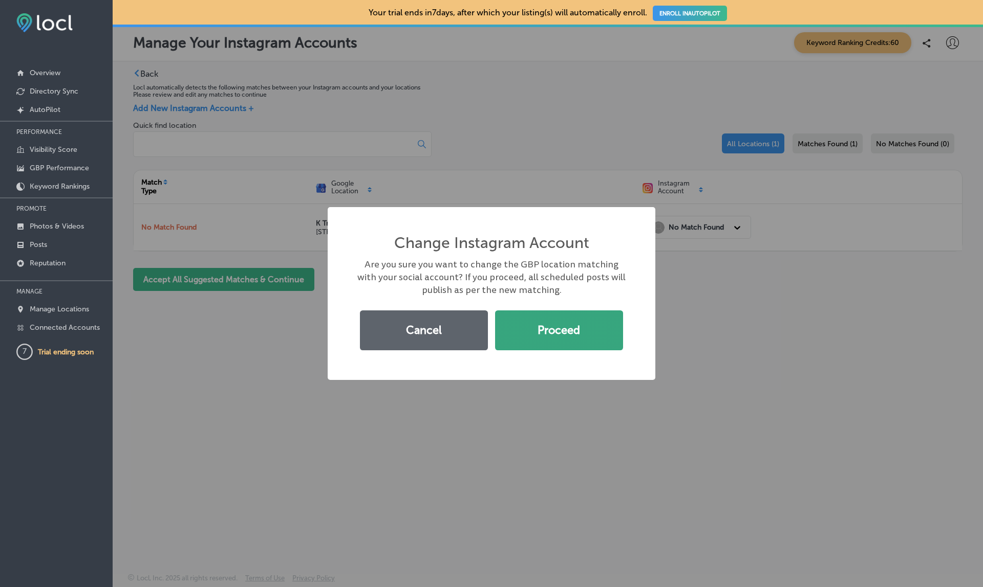
click at [574, 321] on button "Proceed" at bounding box center [559, 331] width 128 height 40
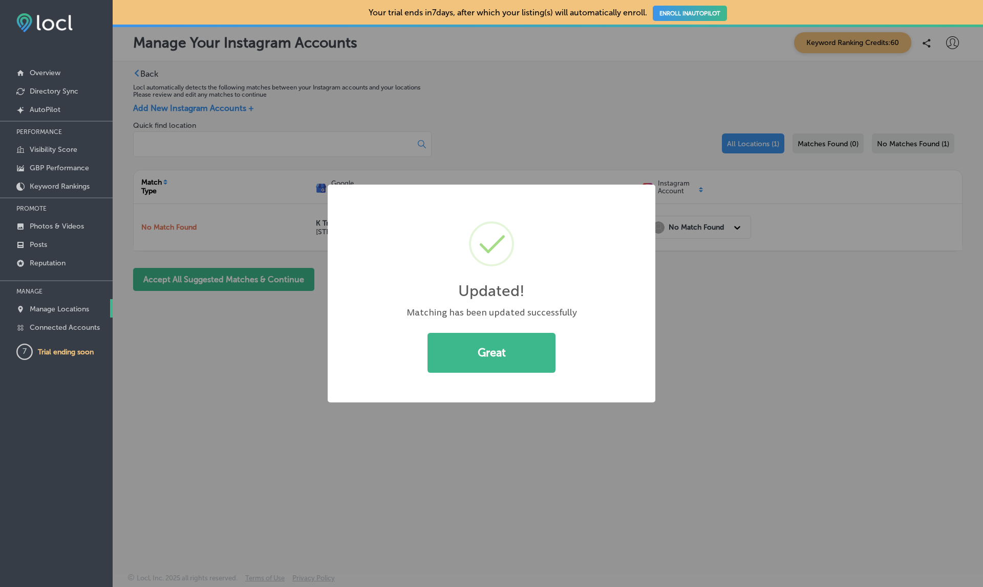
click at [64, 312] on p "Manage Locations" at bounding box center [59, 309] width 59 height 9
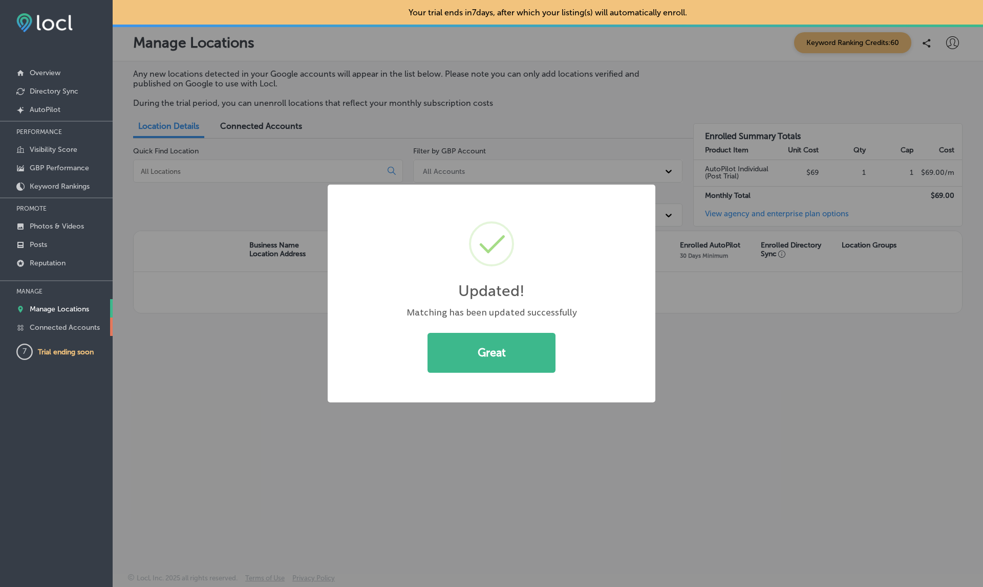
click at [64, 326] on p "Connected Accounts" at bounding box center [65, 327] width 70 height 9
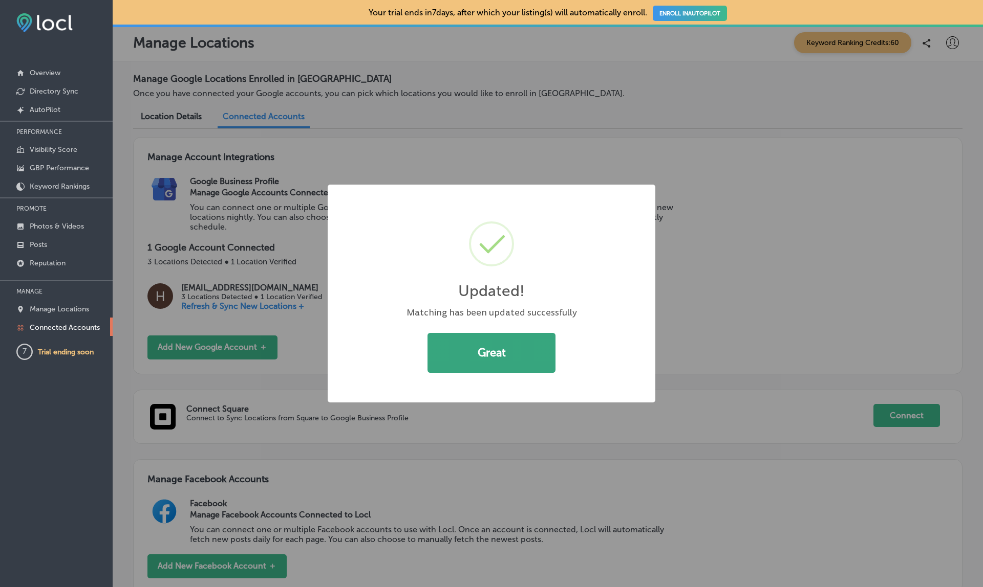
click at [493, 355] on button "Great" at bounding box center [491, 353] width 128 height 40
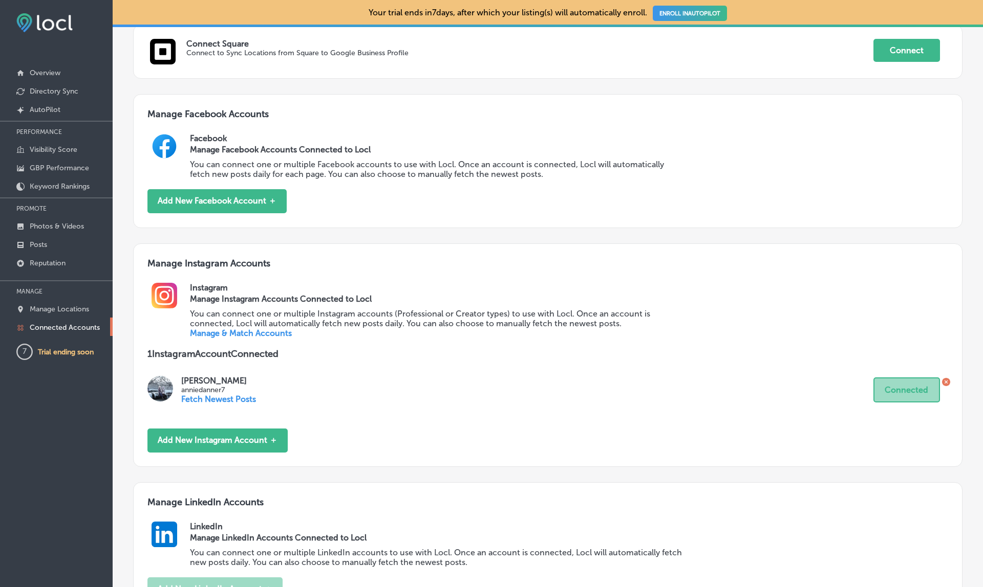
scroll to position [368, 0]
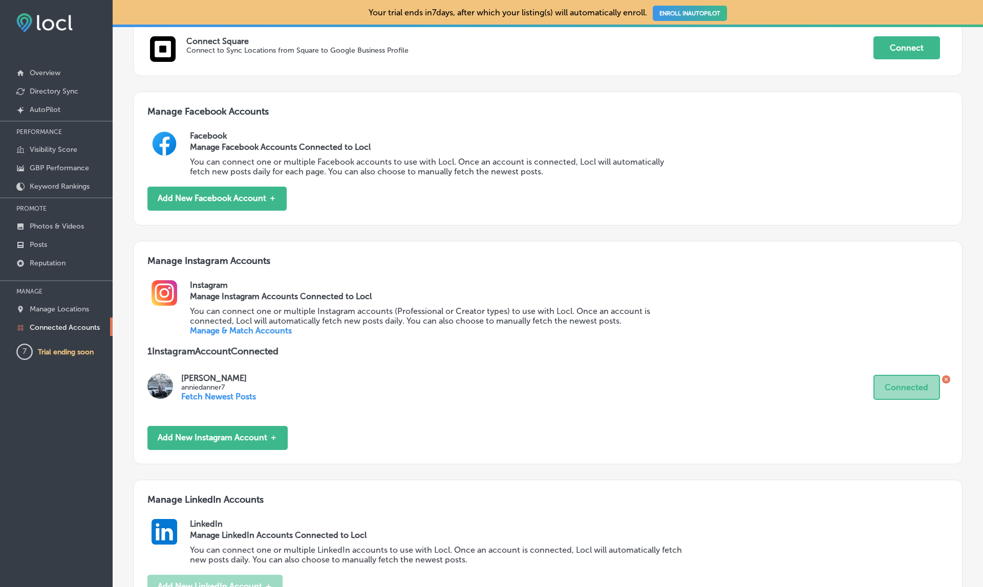
click at [947, 376] on icon at bounding box center [946, 380] width 8 height 8
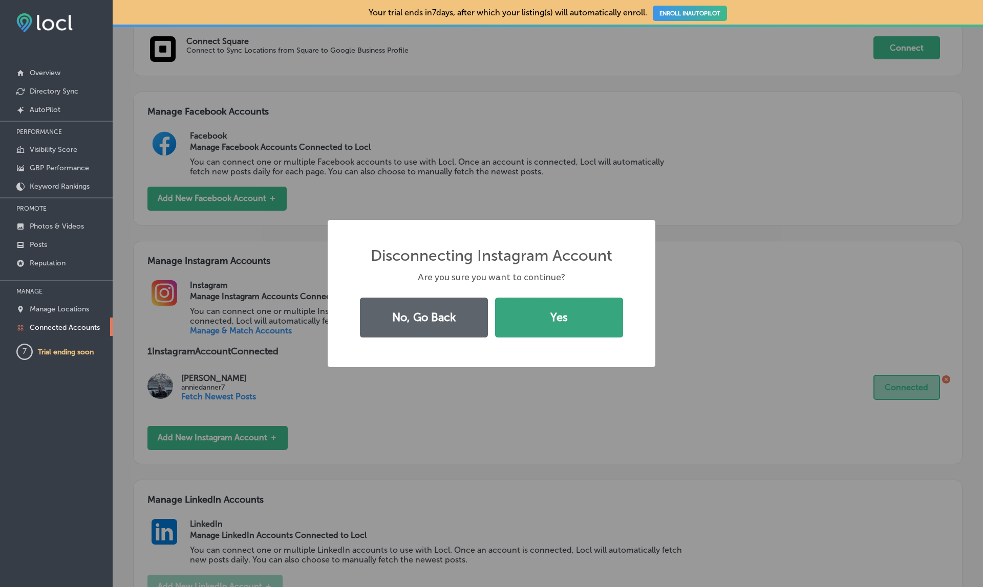
click at [571, 320] on button "Yes" at bounding box center [559, 318] width 128 height 40
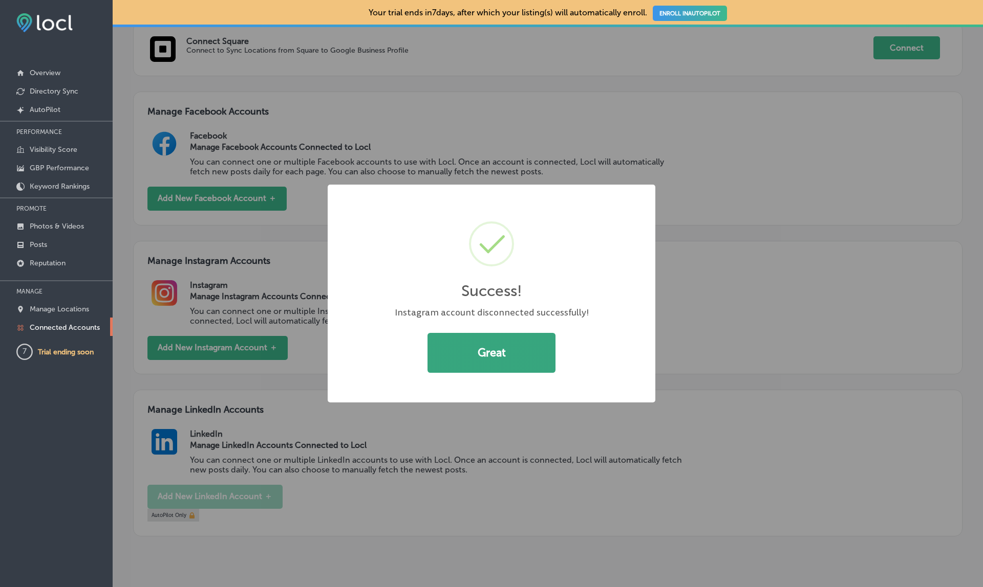
click at [465, 339] on button "Great" at bounding box center [491, 353] width 128 height 40
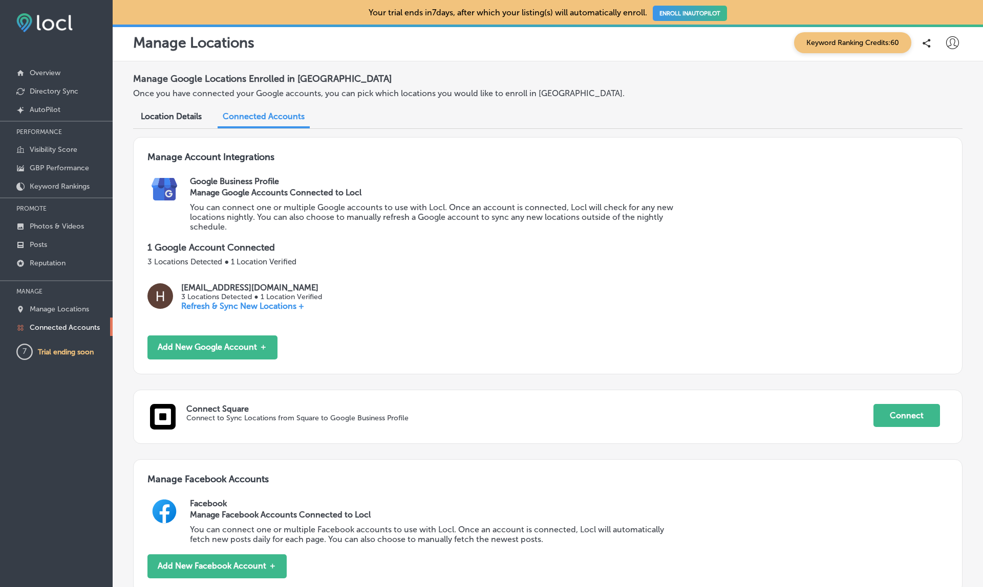
scroll to position [0, 0]
click at [954, 44] on icon at bounding box center [952, 42] width 13 height 13
click at [945, 75] on p "My Account" at bounding box center [938, 80] width 46 height 12
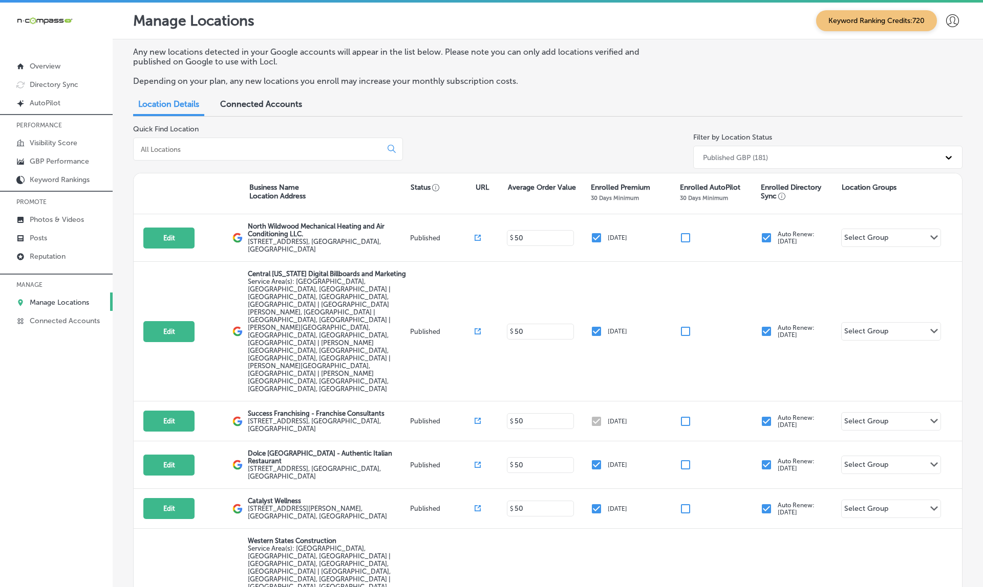
click at [228, 147] on input at bounding box center [259, 149] width 239 height 9
paste input "Lovely Lingerie"
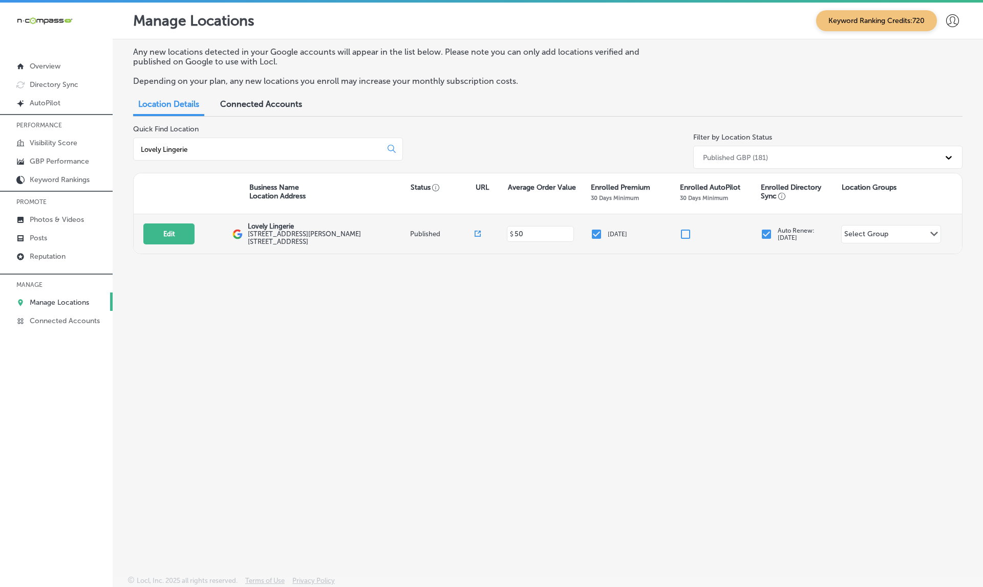
type input "Lovely Lingerie"
click at [478, 232] on icon at bounding box center [477, 234] width 6 height 6
click at [164, 235] on button "Edit" at bounding box center [168, 234] width 51 height 21
select select "US"
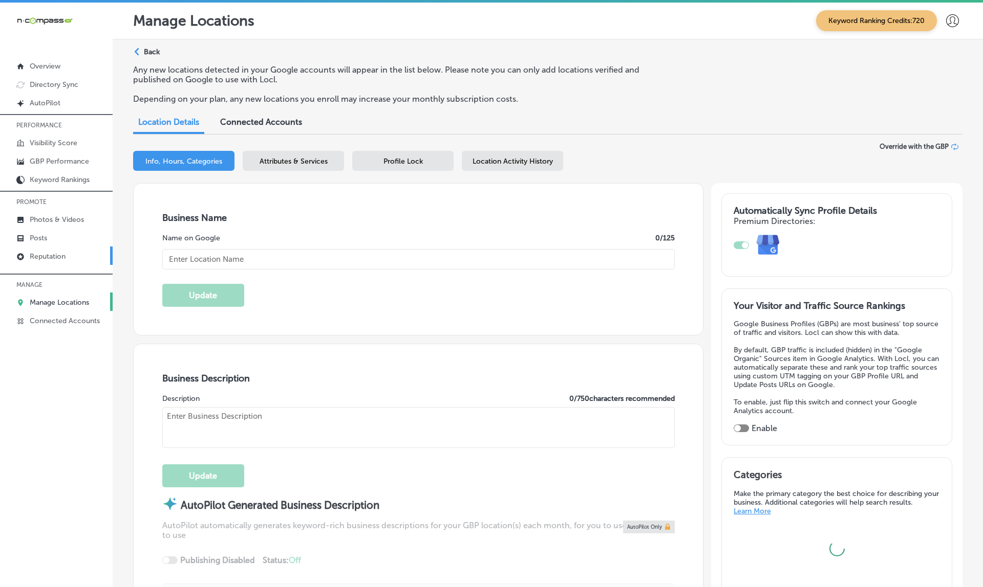
type input "Lovely Lingerie"
type textarea "Vaughan's premier lingerie boutique handpicks top-quality intimates and Europea…"
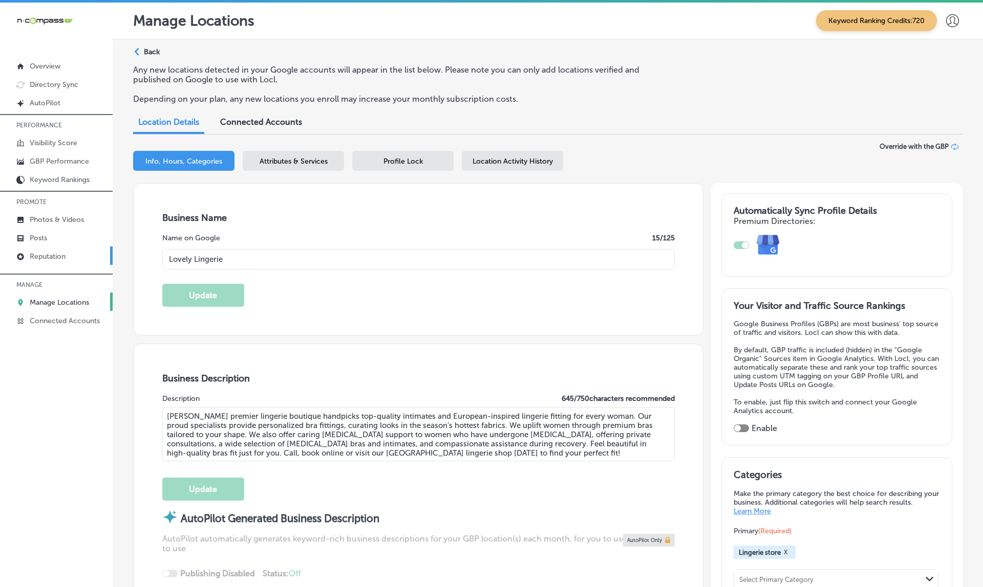
type input "7600 Weston Rd Unit 41"
type input "Woodbridge"
type input "L4L 8B7"
type input "CA"
select select "CA"
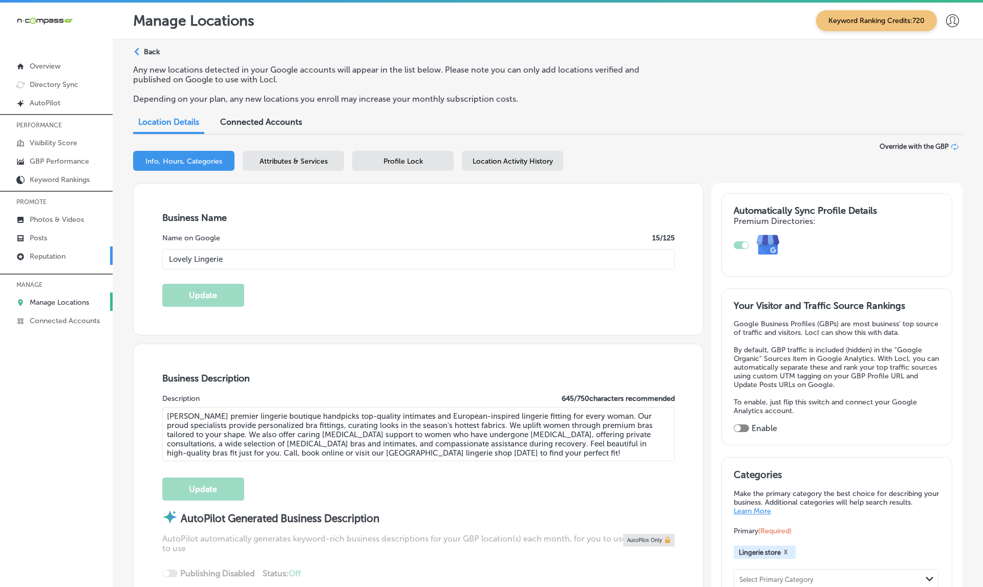
type input "+1 905 850 4067"
type input "http://www.lovelylingerie.ca/"
checkbox input "true"
click at [57, 260] on p "Reputation" at bounding box center [48, 256] width 36 height 9
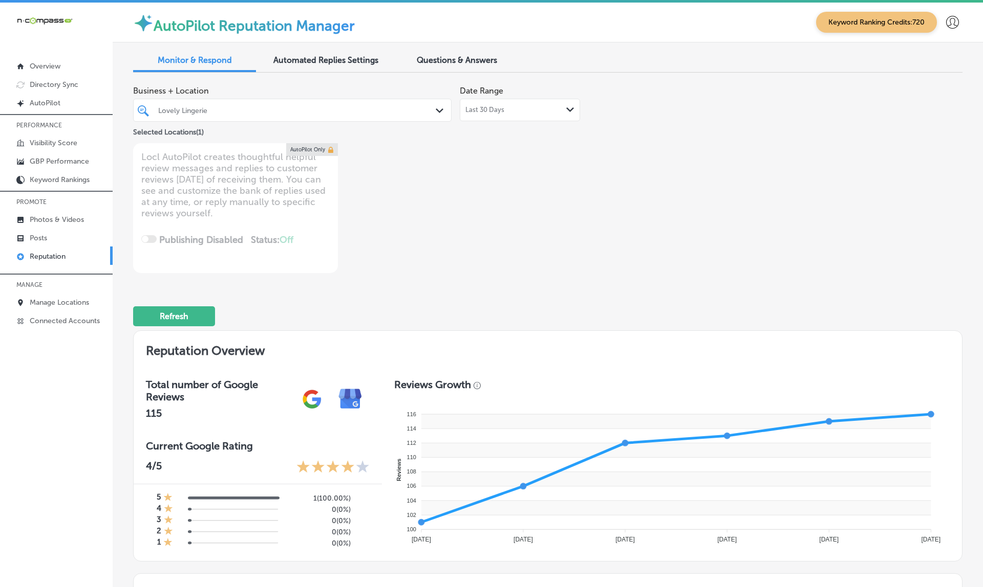
click at [500, 113] on span "Last 30 Days" at bounding box center [484, 110] width 39 height 8
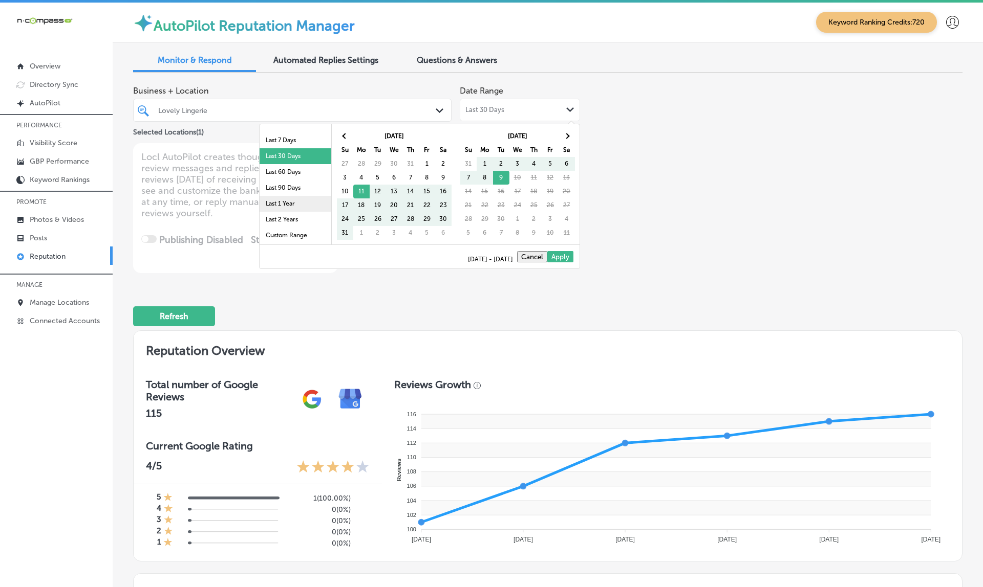
scroll to position [59, 0]
click at [290, 191] on li "Last 90 Days" at bounding box center [295, 188] width 72 height 16
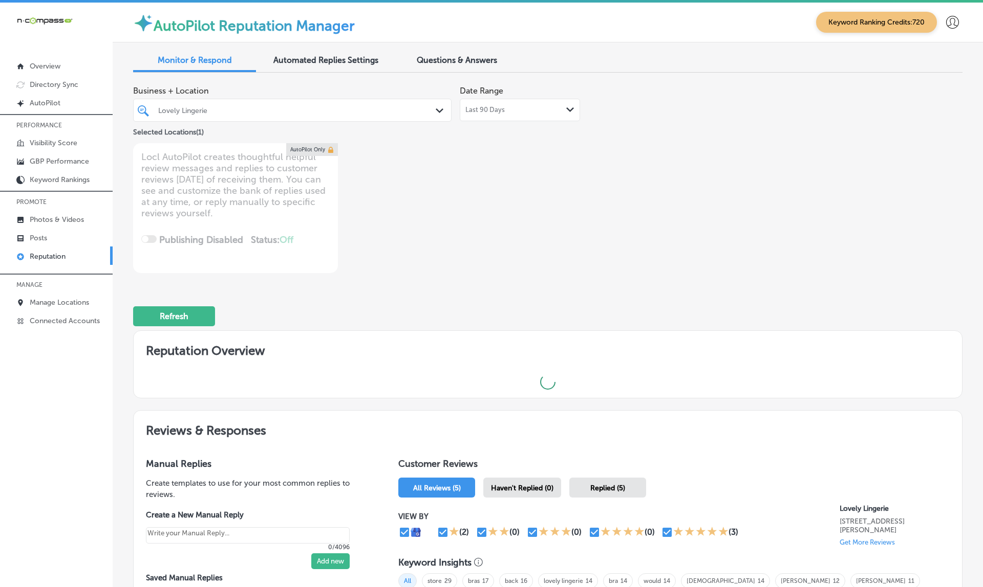
type textarea "x"
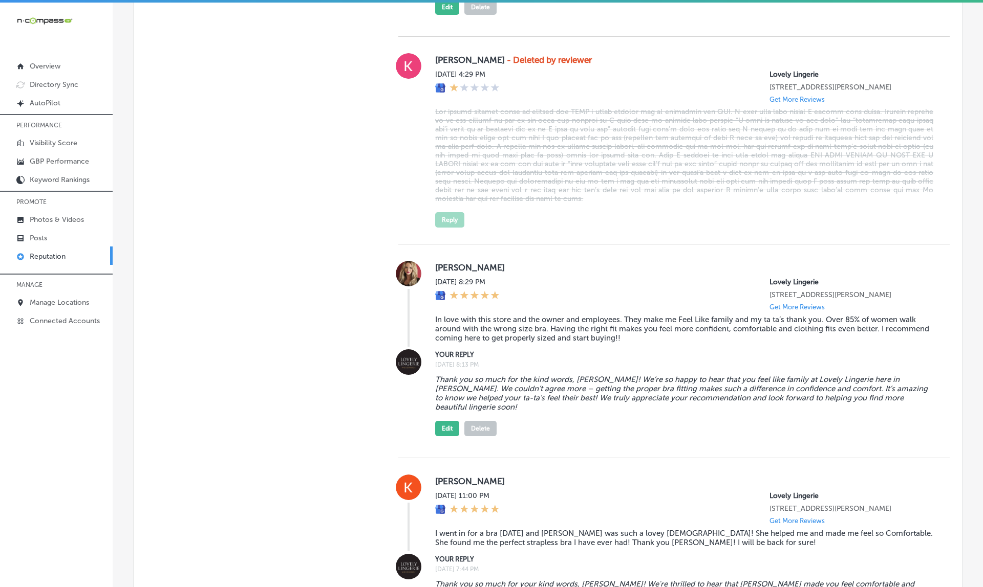
scroll to position [922, 0]
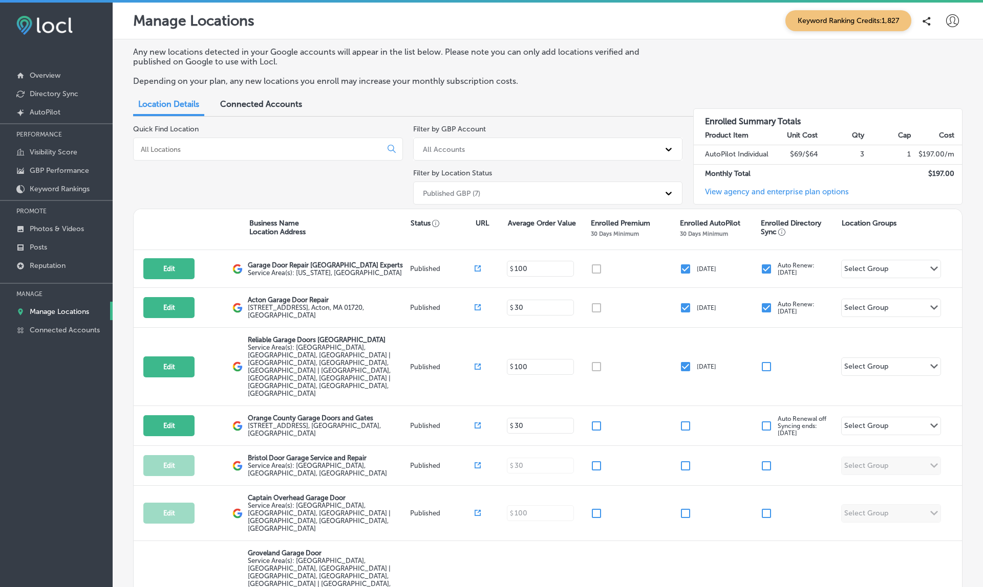
click at [210, 142] on div at bounding box center [268, 149] width 270 height 23
click at [171, 148] on input at bounding box center [259, 149] width 239 height 9
paste input "Garage Door Repair Middletown Experts"
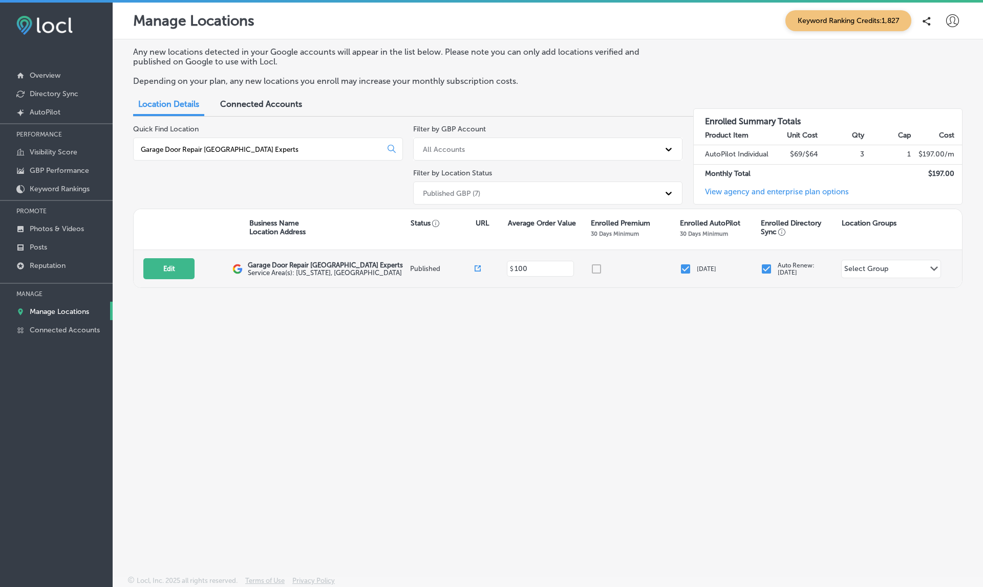
type input "Garage Door Repair Middletown Experts"
click at [476, 266] on icon at bounding box center [477, 269] width 6 height 6
click at [165, 267] on button "Edit" at bounding box center [168, 268] width 51 height 21
select select "US"
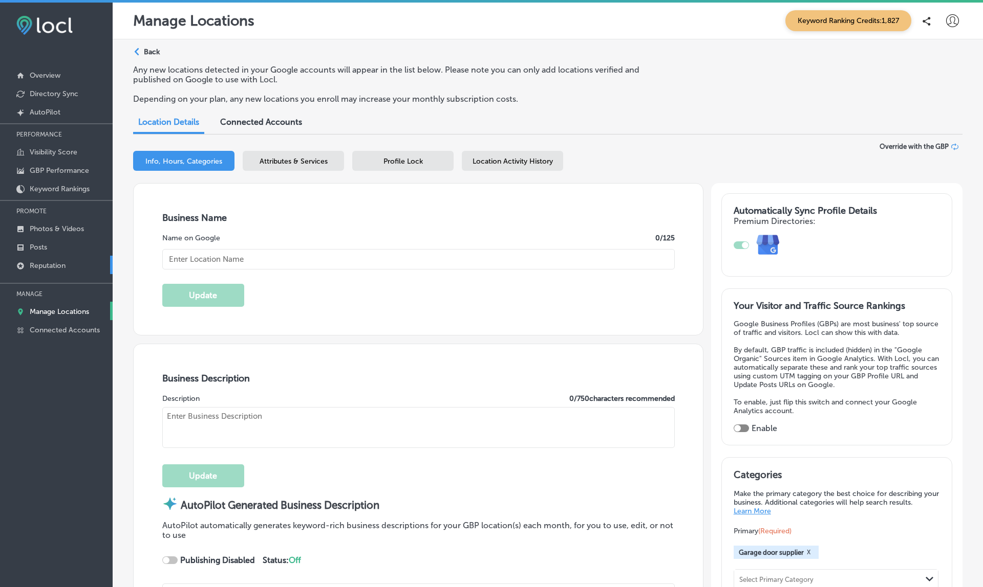
type input "Garage Door Repair Middletown Experts"
checkbox input "true"
type textarea "Garage Door Repair Middletown Experts delivers precise garage door repair and i…"
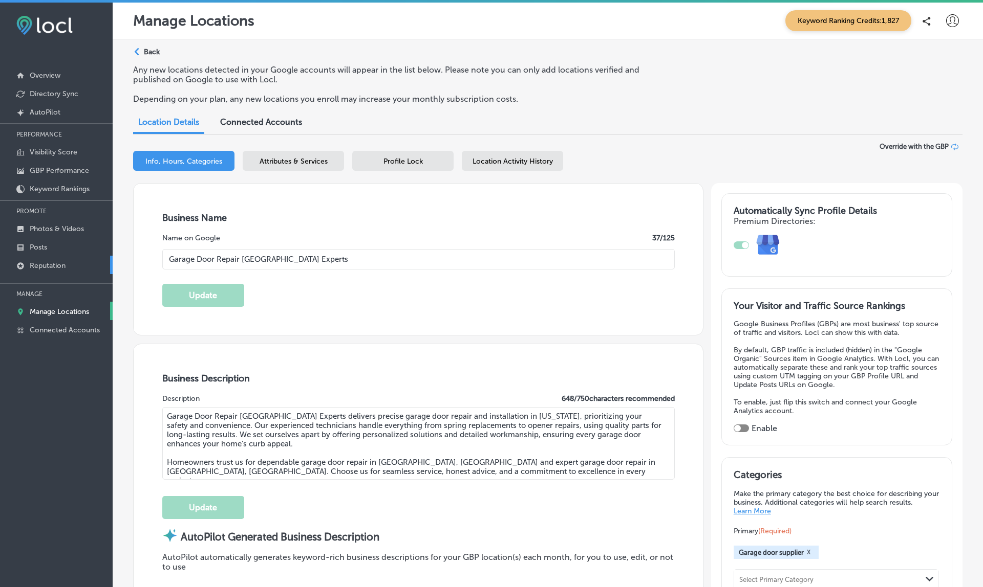
type textarea "Garage Door Repair Middletown Experts delivers precise garage door repair and i…"
checkbox input "false"
type input "515 Centerpoint Drive"
type input "#502"
type input "Middletown"
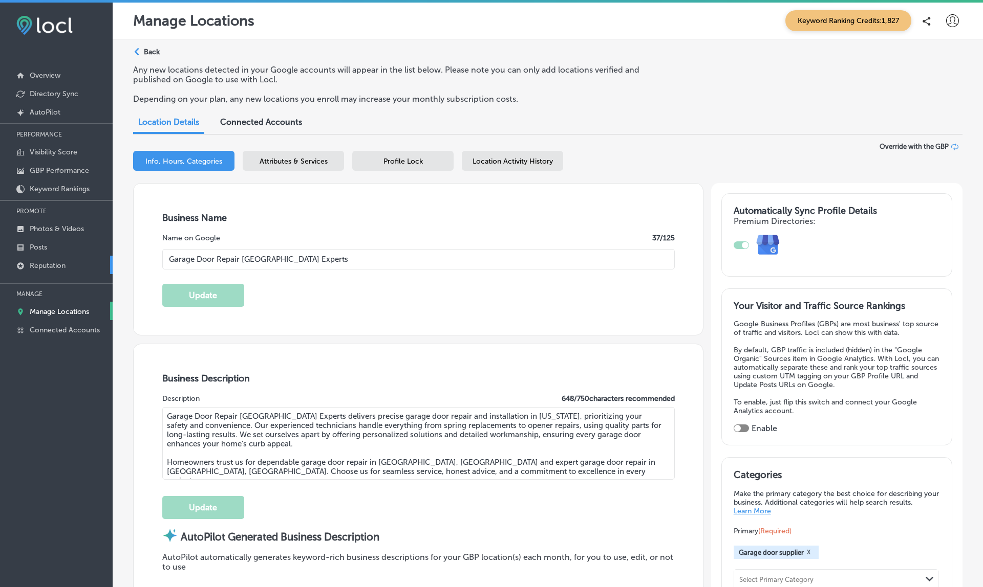
type input "06457"
type input "US"
type input "http://www.garagedoorrepairmiddletownct.com/"
type input "+1 860 430 4471"
click at [69, 397] on div "iconmonstr-menu-thin copy Created with Sketch. Overview Directory Sync Created …" at bounding box center [56, 296] width 113 height 587
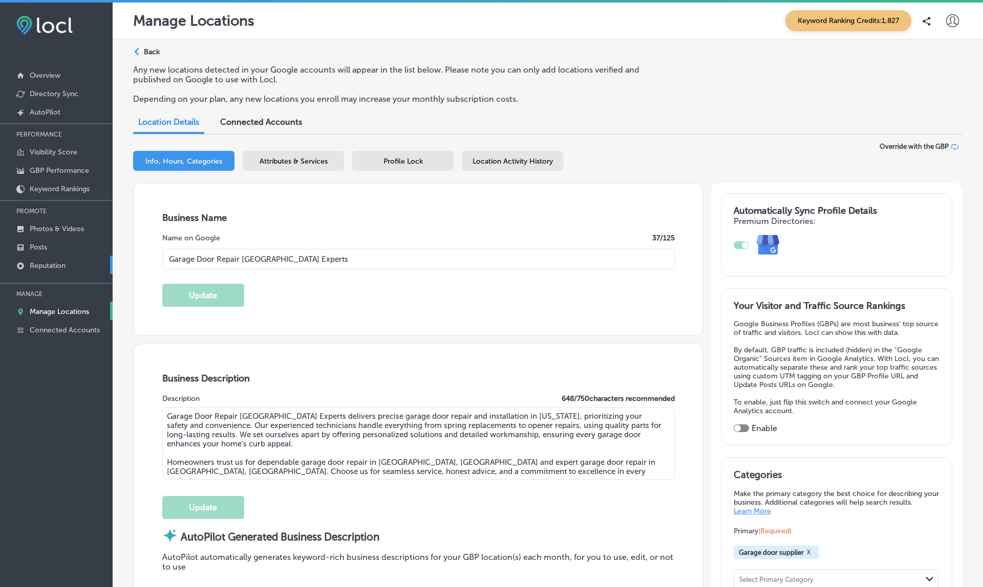
click at [50, 268] on p "Reputation" at bounding box center [48, 265] width 36 height 9
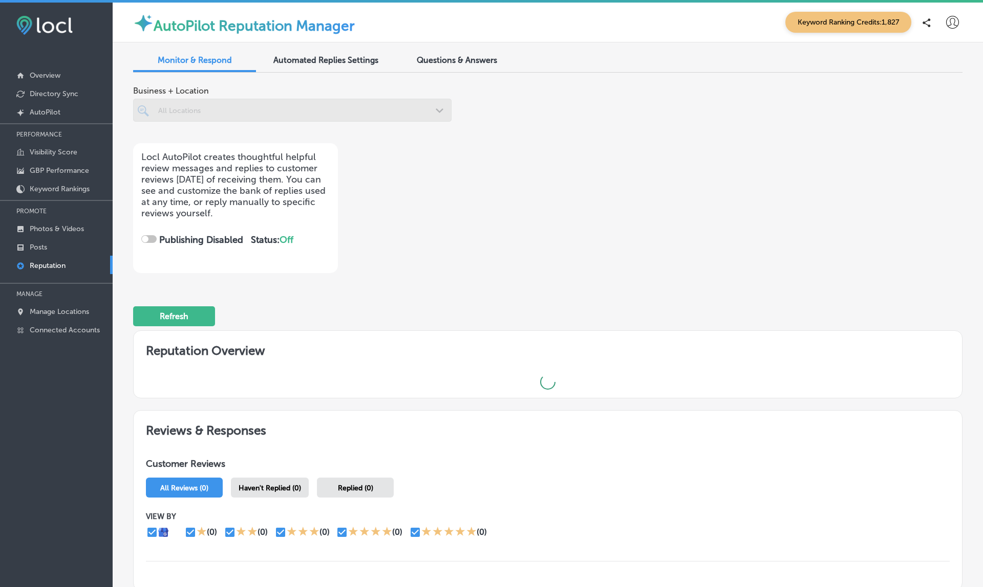
checkbox input "true"
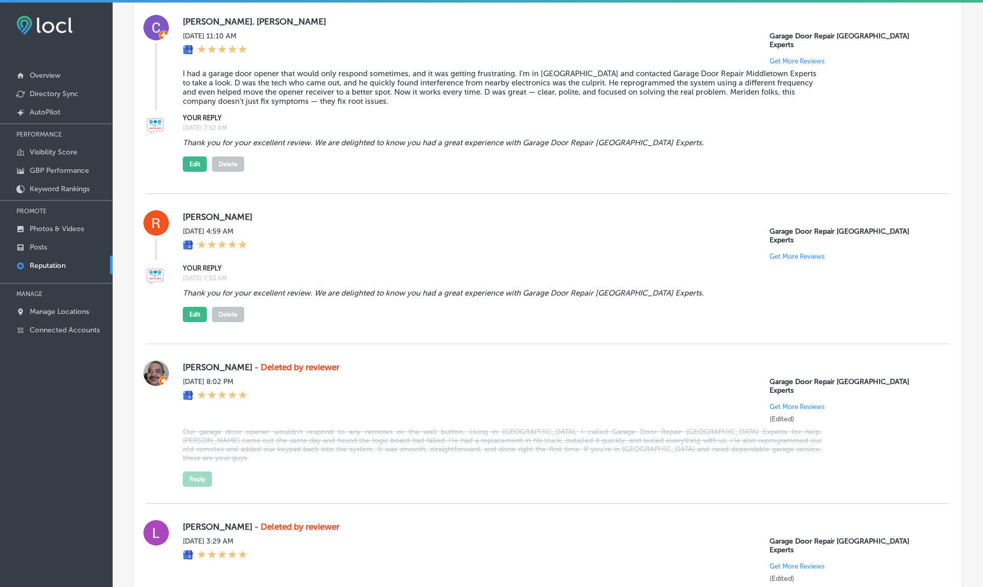
scroll to position [3372, 0]
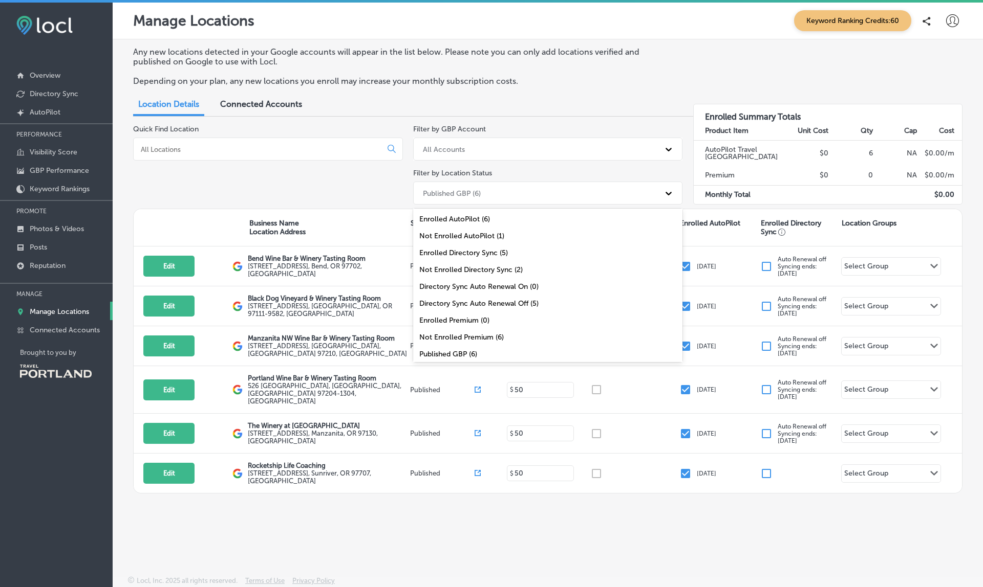
click at [527, 189] on div "Published GBP (6)" at bounding box center [539, 193] width 242 height 17
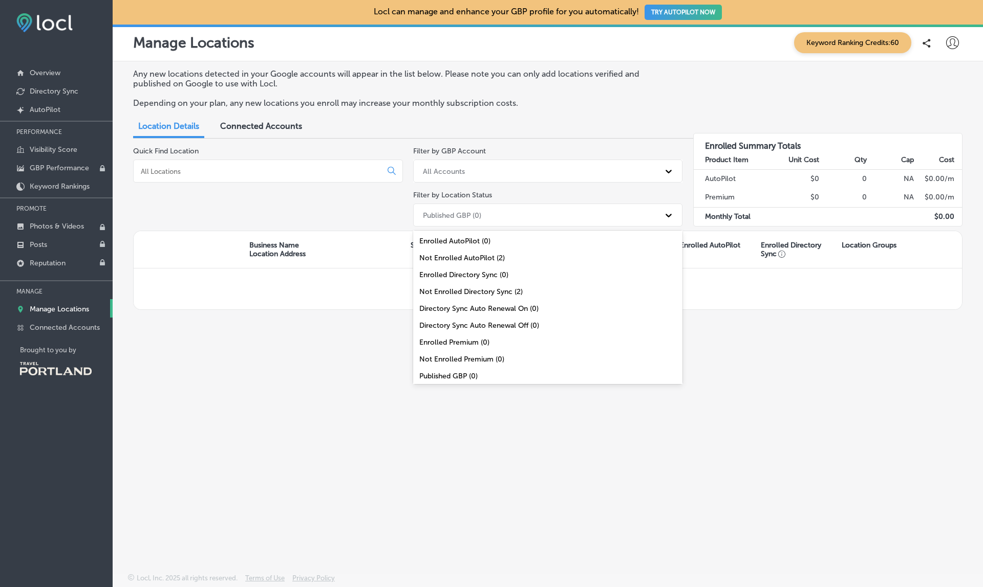
click at [487, 208] on div "Published GBP (0)" at bounding box center [539, 215] width 242 height 17
click at [455, 372] on div "All Locations (2)" at bounding box center [548, 373] width 270 height 17
